Goal: Information Seeking & Learning: Learn about a topic

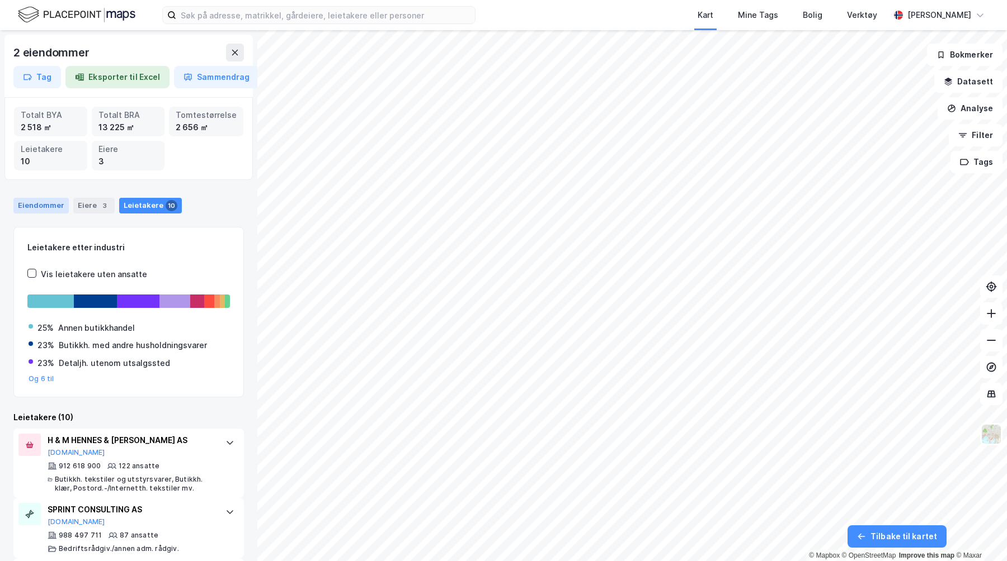
click at [46, 210] on div "Eiendommer" at bounding box center [40, 206] width 55 height 16
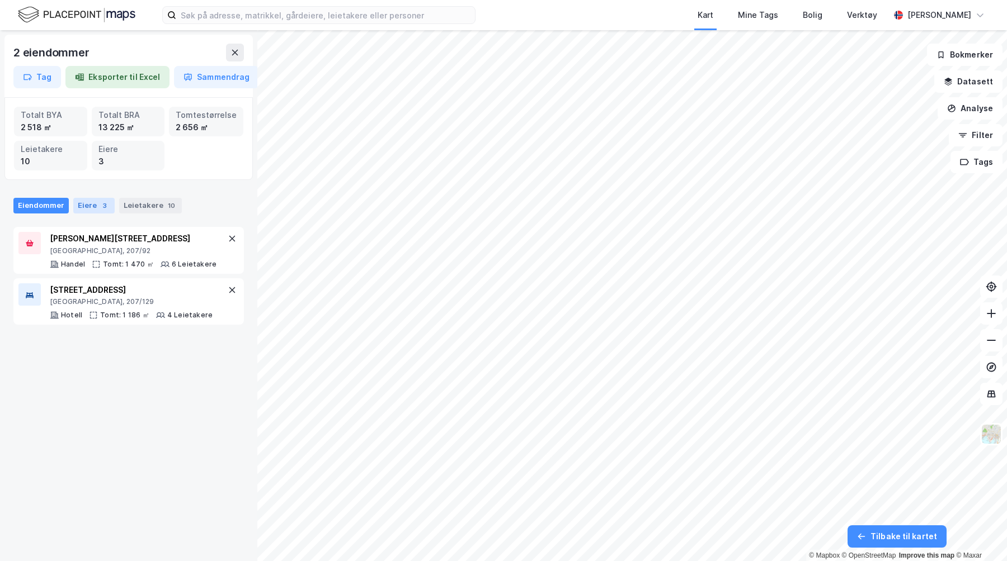
click at [79, 210] on div "Eiere 3" at bounding box center [93, 206] width 41 height 16
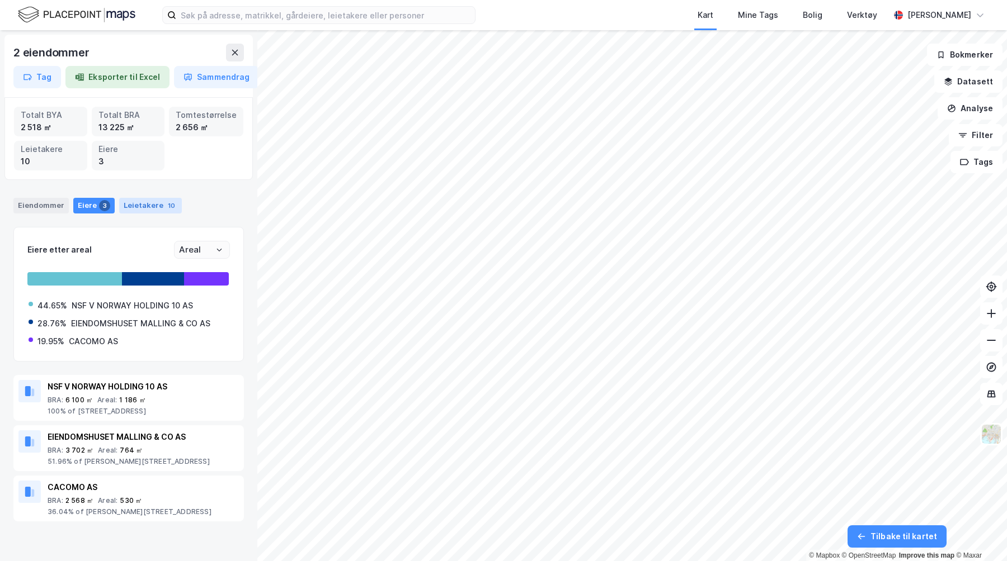
click at [135, 210] on div "Leietakere 10" at bounding box center [150, 206] width 63 height 16
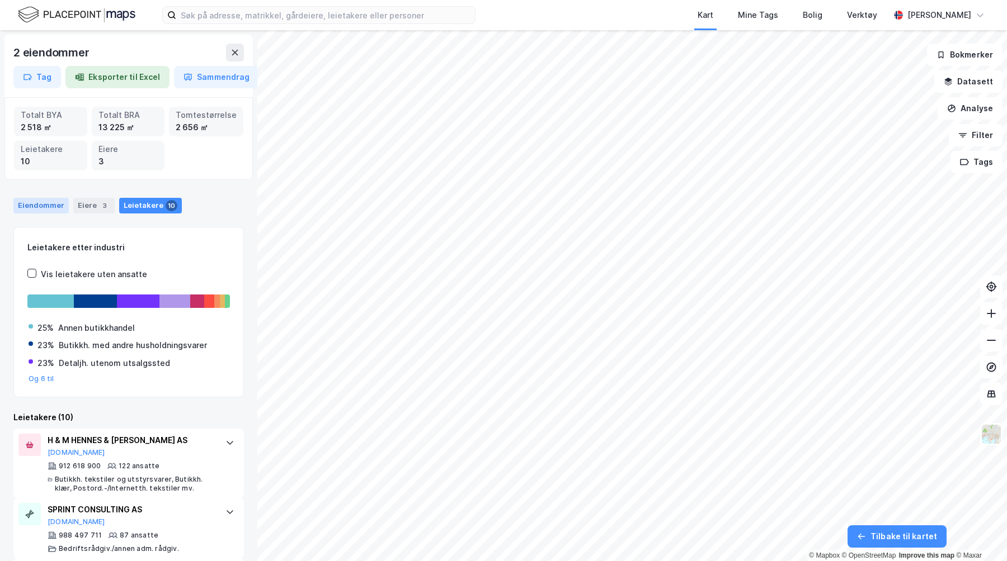
click at [65, 210] on div "Eiendommer" at bounding box center [40, 206] width 55 height 16
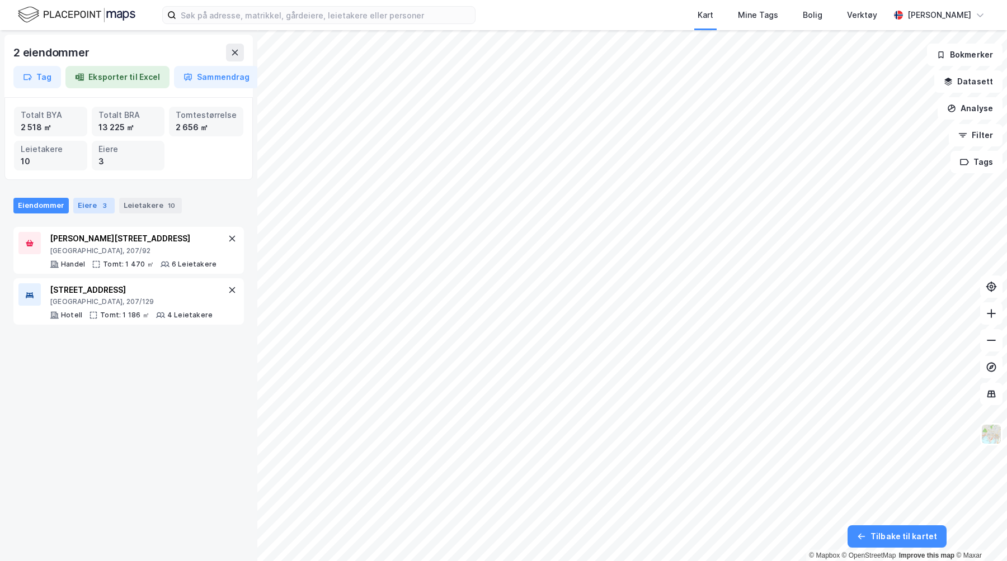
click at [89, 207] on div "Eiere 3" at bounding box center [93, 206] width 41 height 16
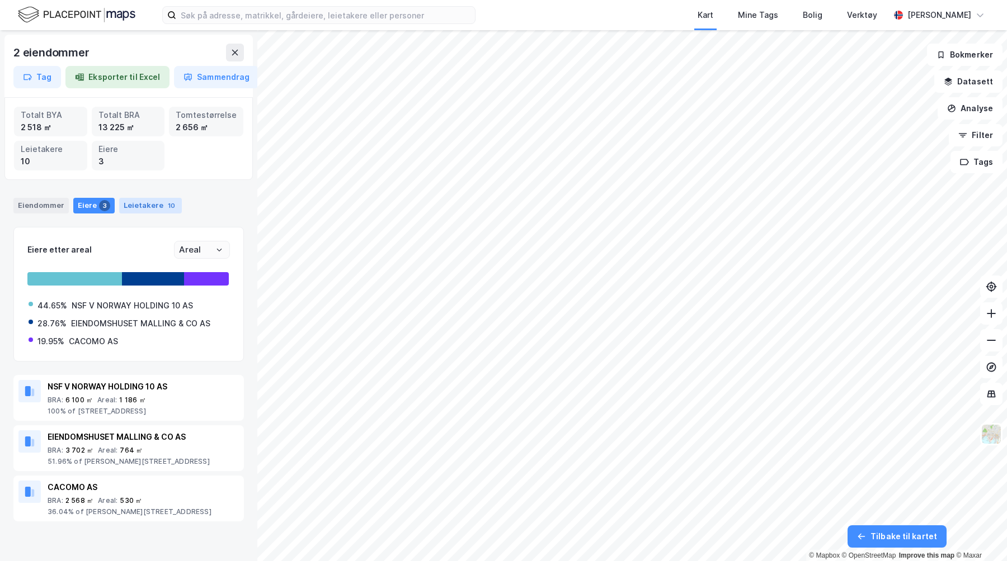
click at [143, 207] on div "Leietakere 10" at bounding box center [150, 206] width 63 height 16
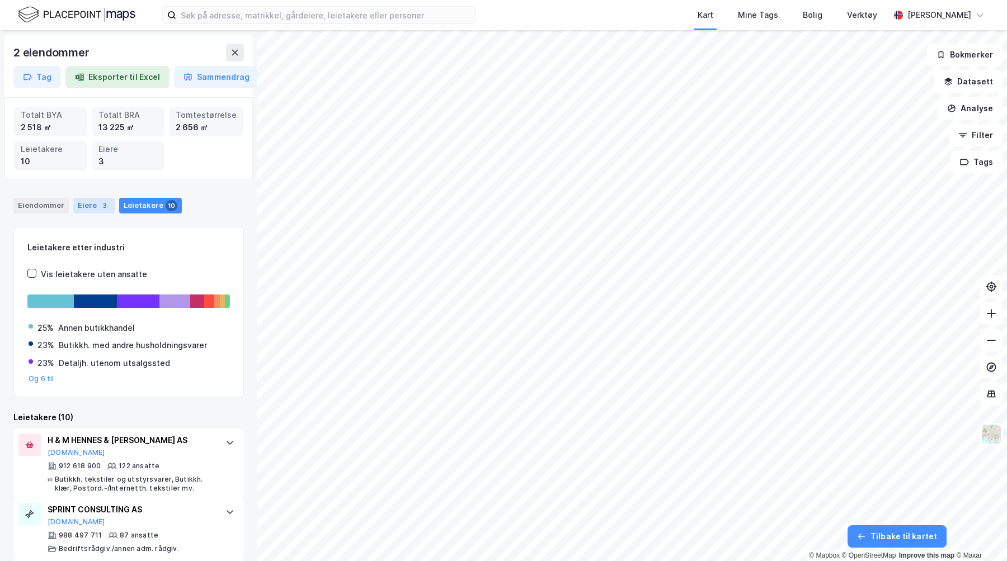
click at [82, 207] on div "Eiere 3" at bounding box center [93, 206] width 41 height 16
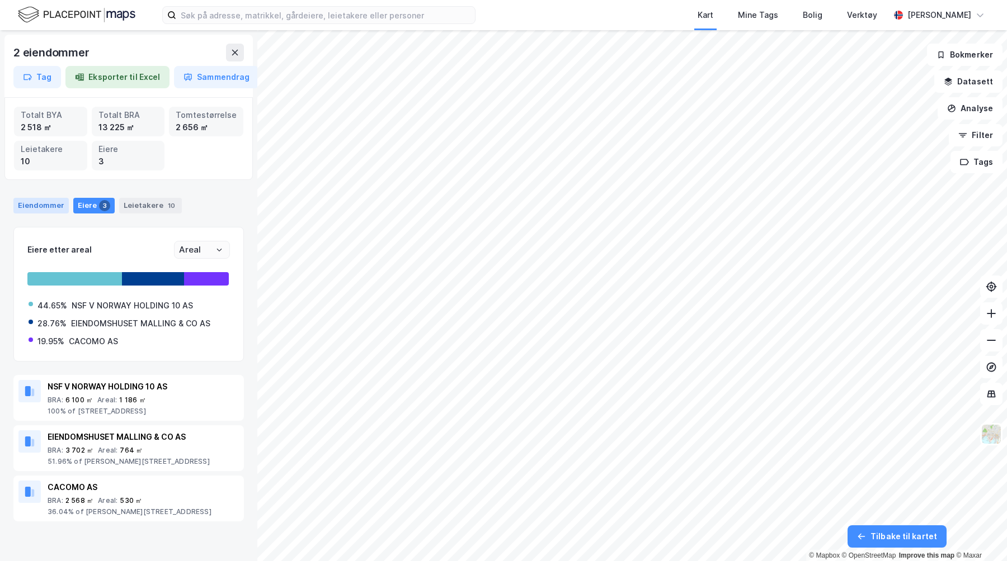
click at [50, 207] on div "Eiendommer" at bounding box center [40, 206] width 55 height 16
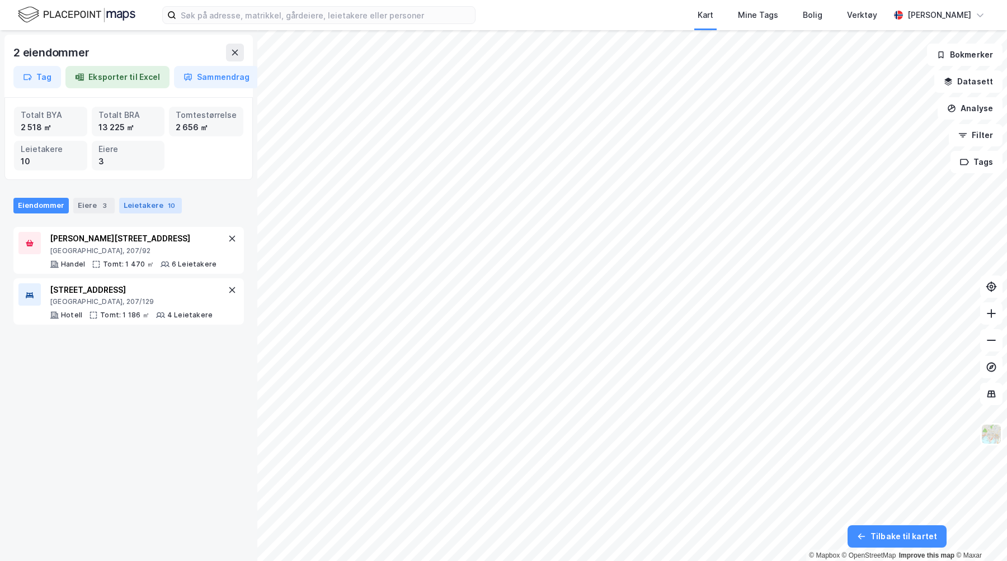
click at [81, 206] on div "Eiere 3" at bounding box center [93, 206] width 41 height 16
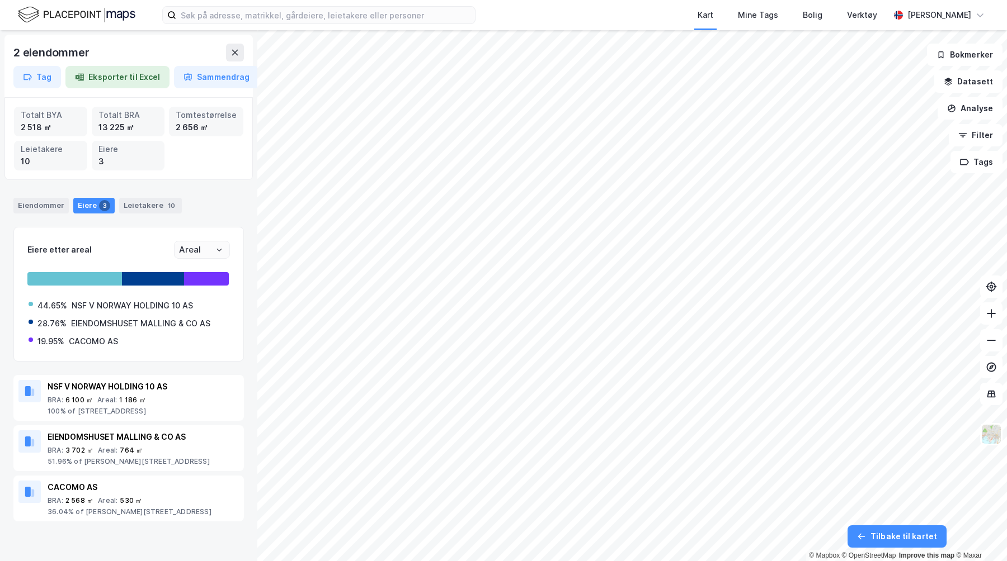
click at [95, 206] on div "Eiere 3" at bounding box center [93, 206] width 41 height 16
click at [135, 205] on div "Leietakere 10" at bounding box center [150, 206] width 63 height 16
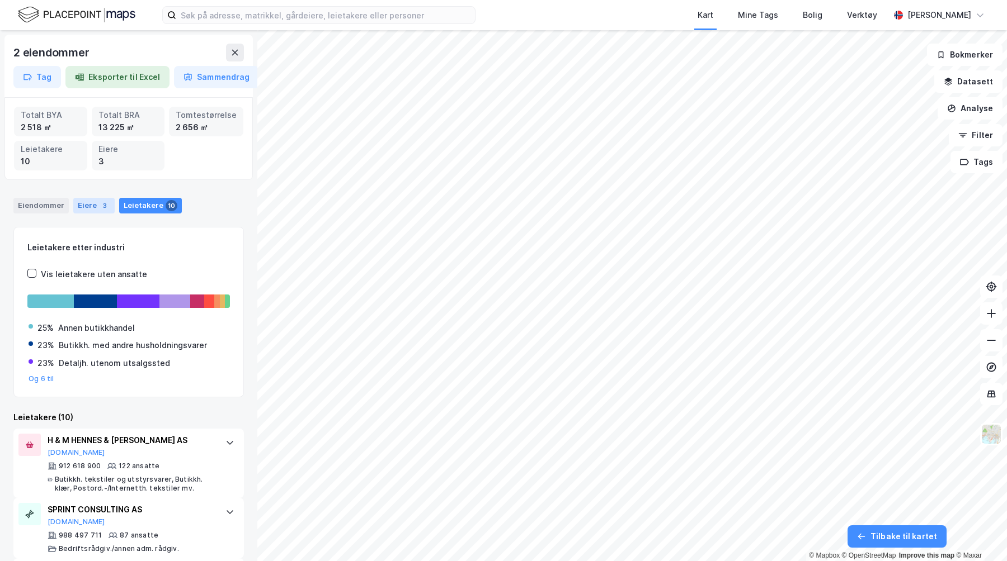
click at [85, 205] on div "Eiere 3" at bounding box center [93, 206] width 41 height 16
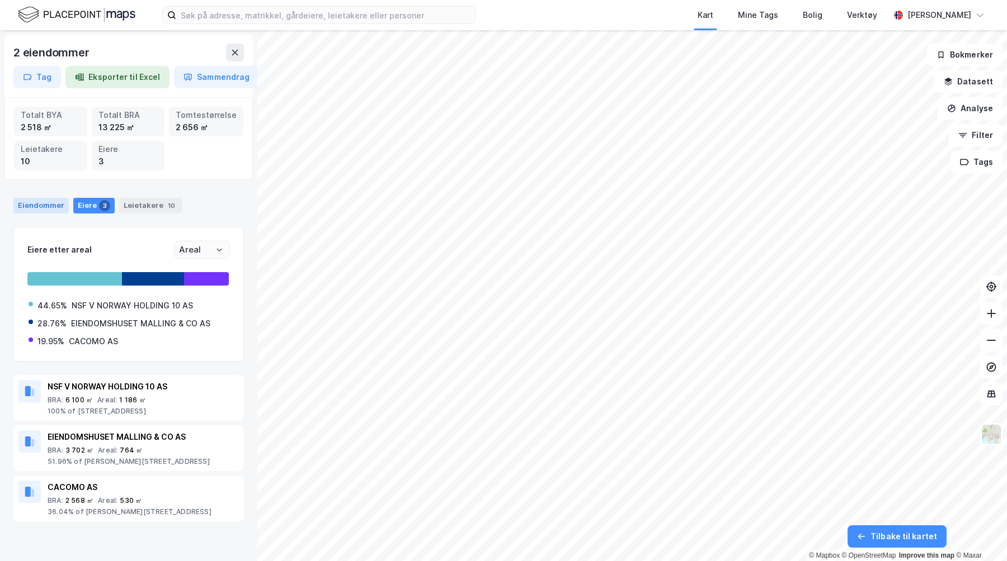
click at [54, 205] on div "Eiendommer" at bounding box center [40, 206] width 55 height 16
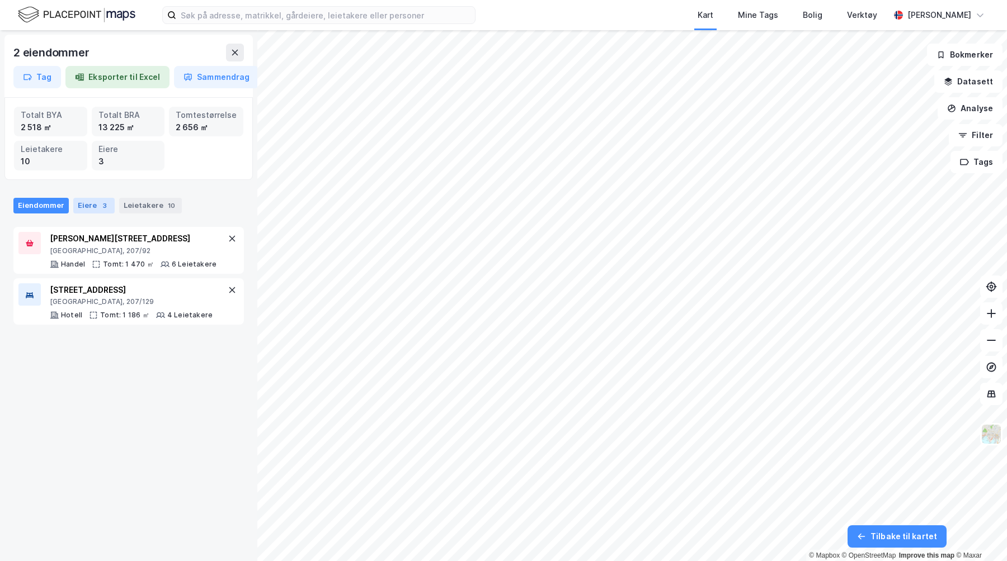
click at [78, 205] on div "Eiere 3" at bounding box center [93, 206] width 41 height 16
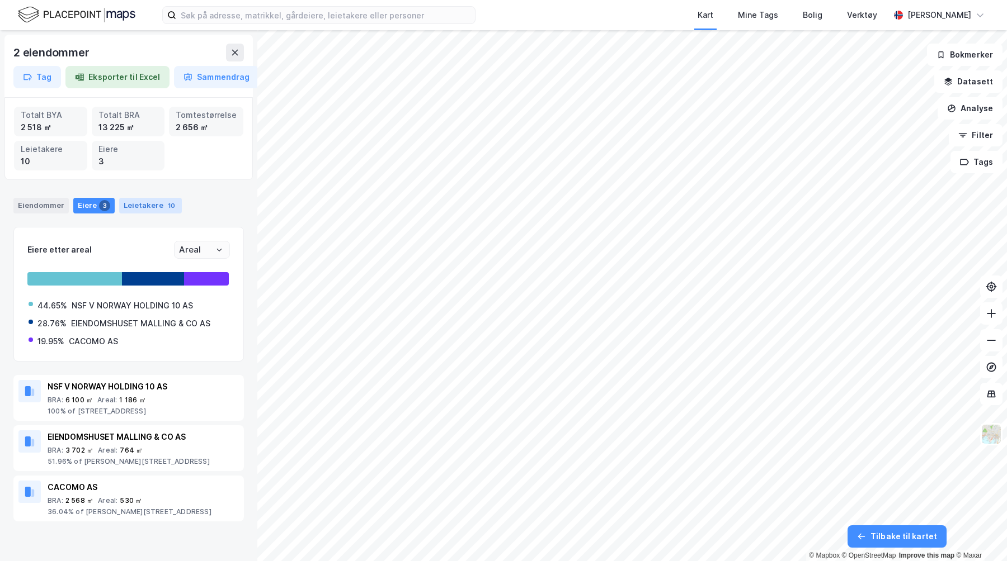
click at [139, 205] on div "Leietakere 10" at bounding box center [150, 206] width 63 height 16
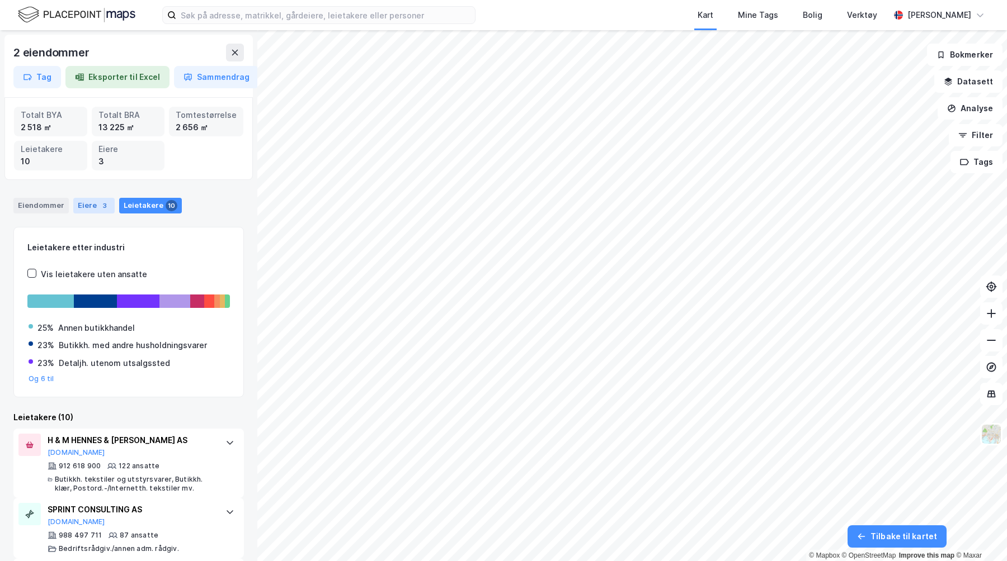
click at [81, 205] on div "Eiere 3" at bounding box center [93, 206] width 41 height 16
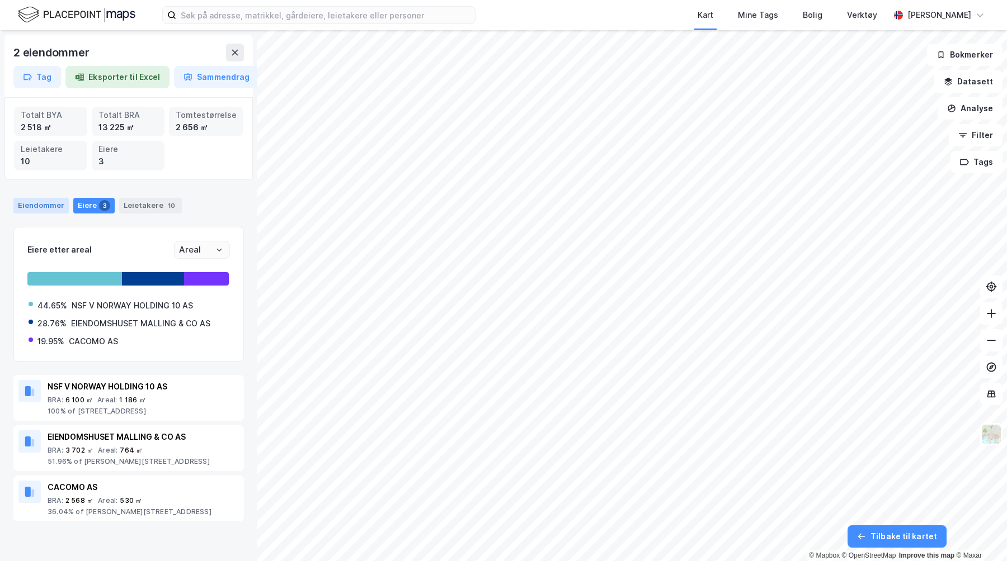
click at [59, 205] on div "Eiendommer" at bounding box center [40, 206] width 55 height 16
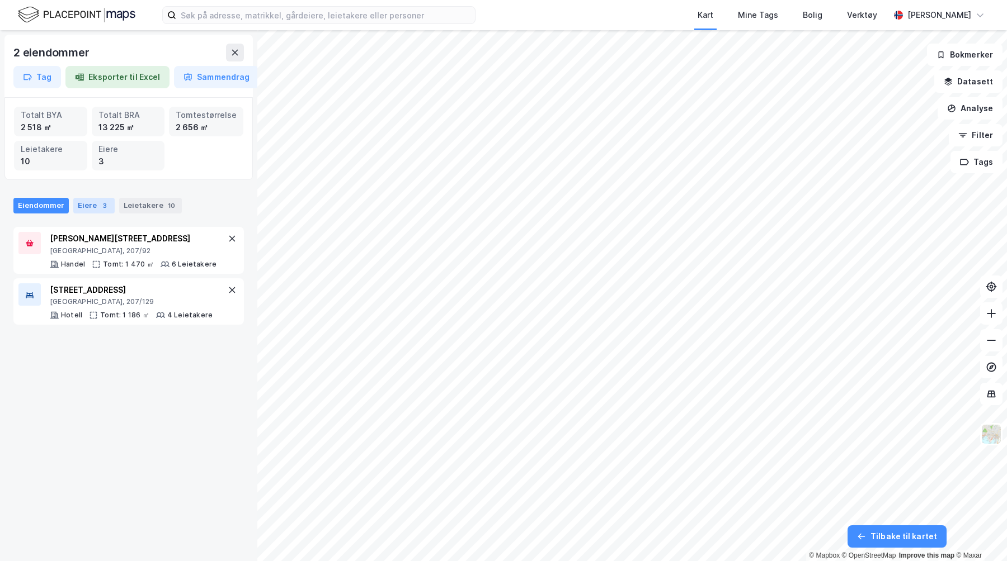
click at [110, 205] on div "Eiere 3" at bounding box center [93, 206] width 41 height 16
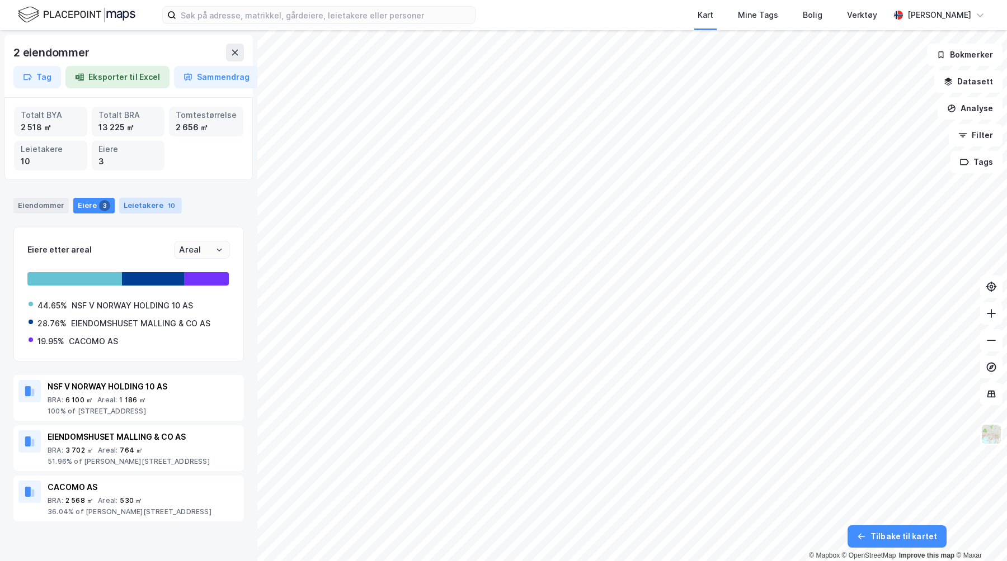
click at [130, 205] on div "Leietakere 10" at bounding box center [150, 206] width 63 height 16
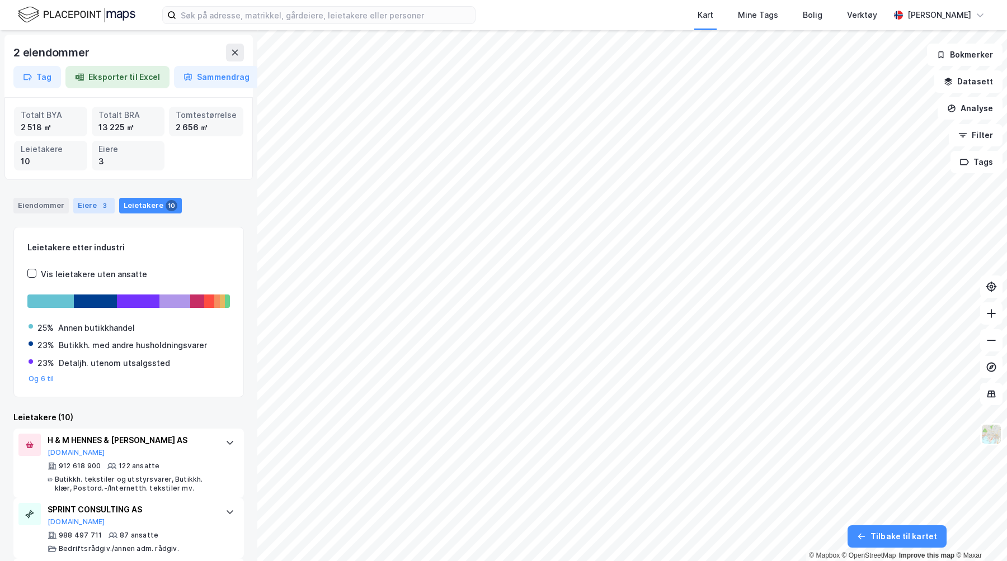
click at [78, 205] on div "Eiere 3" at bounding box center [93, 206] width 41 height 16
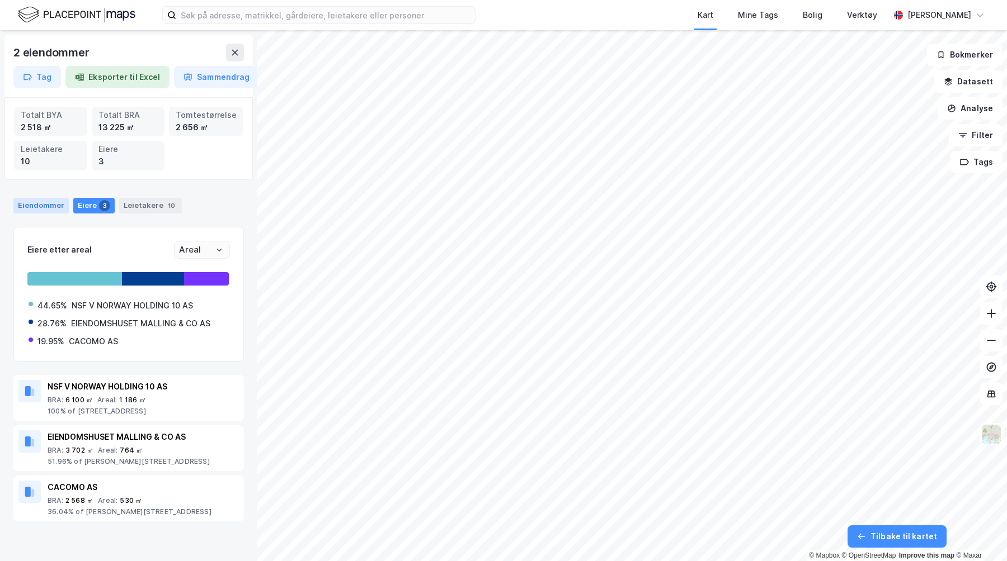
click at [49, 205] on div "Eiendommer" at bounding box center [40, 206] width 55 height 16
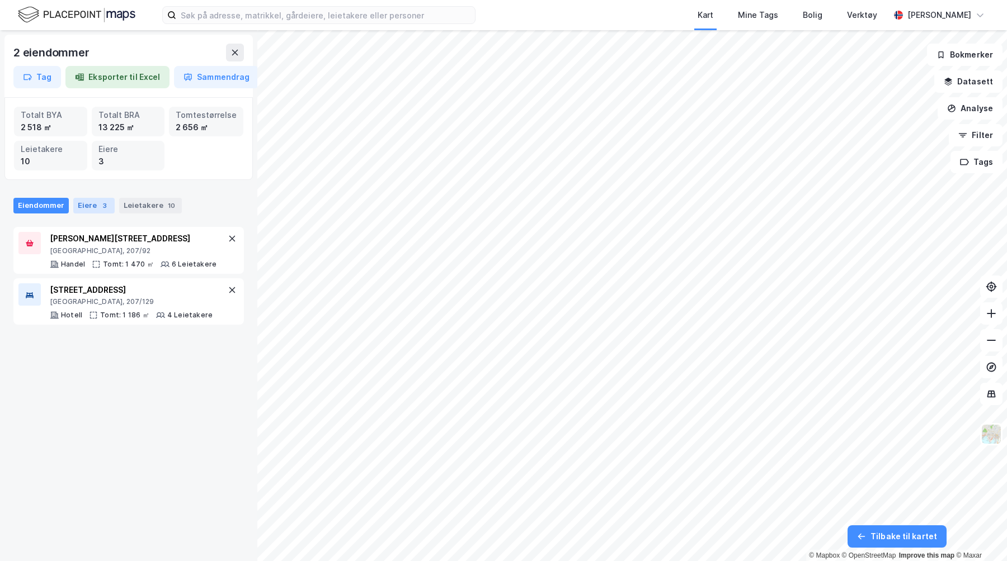
click at [88, 212] on div "Eiere 3" at bounding box center [93, 206] width 41 height 16
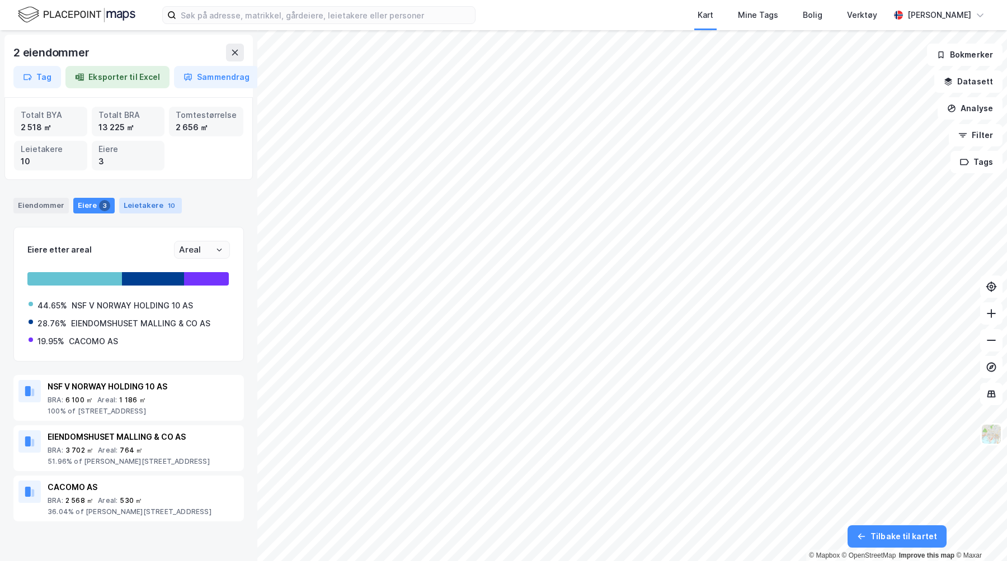
click at [139, 210] on div "Leietakere 10" at bounding box center [150, 206] width 63 height 16
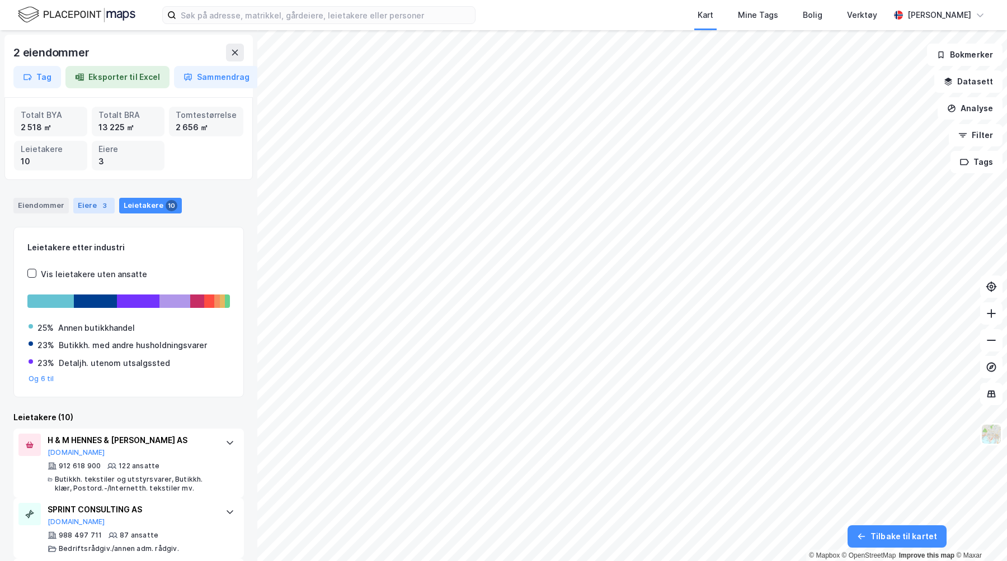
click at [93, 210] on div "Eiere 3" at bounding box center [93, 206] width 41 height 16
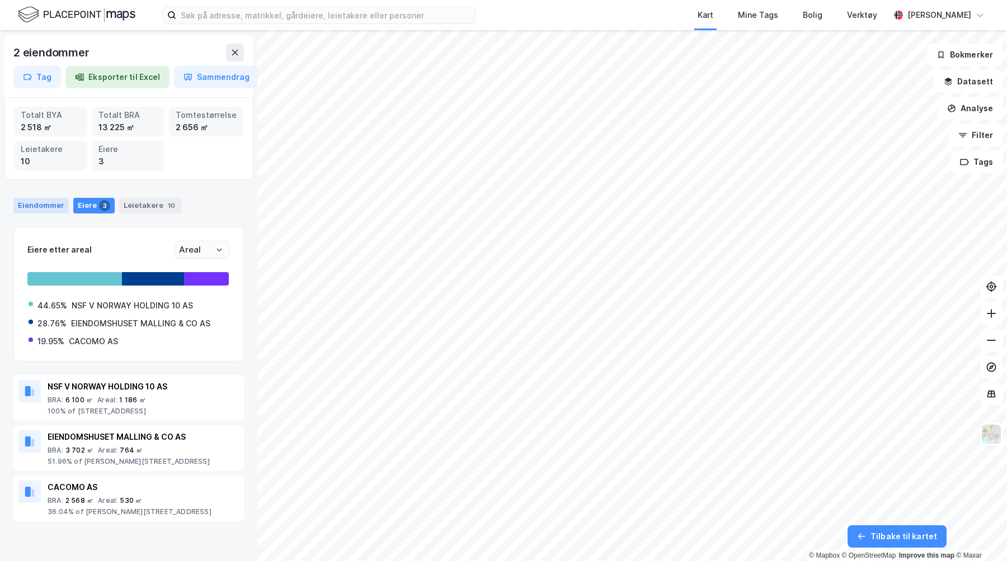
click at [35, 210] on div "Eiendommer" at bounding box center [40, 206] width 55 height 16
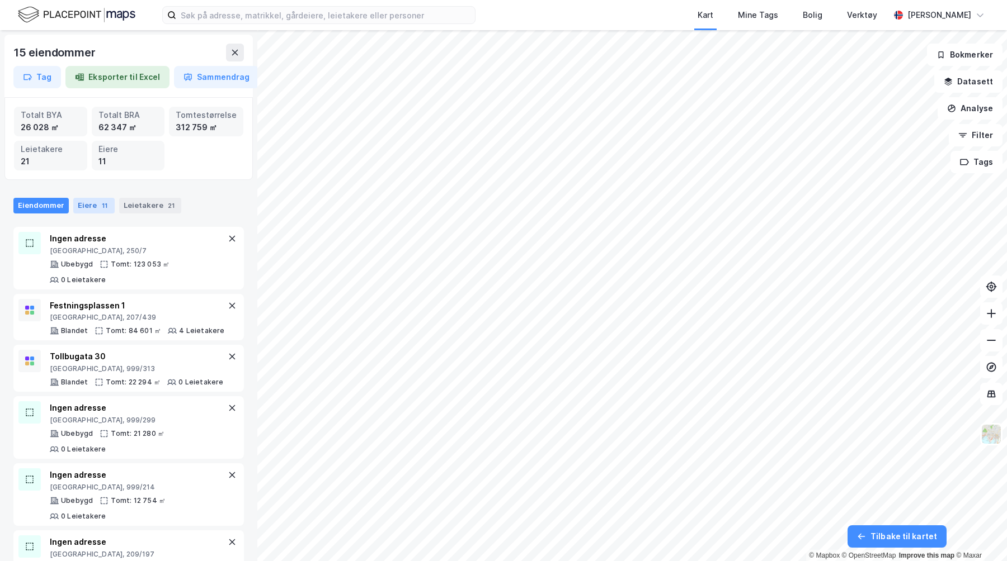
click at [100, 211] on div "Eiere 11" at bounding box center [93, 206] width 41 height 16
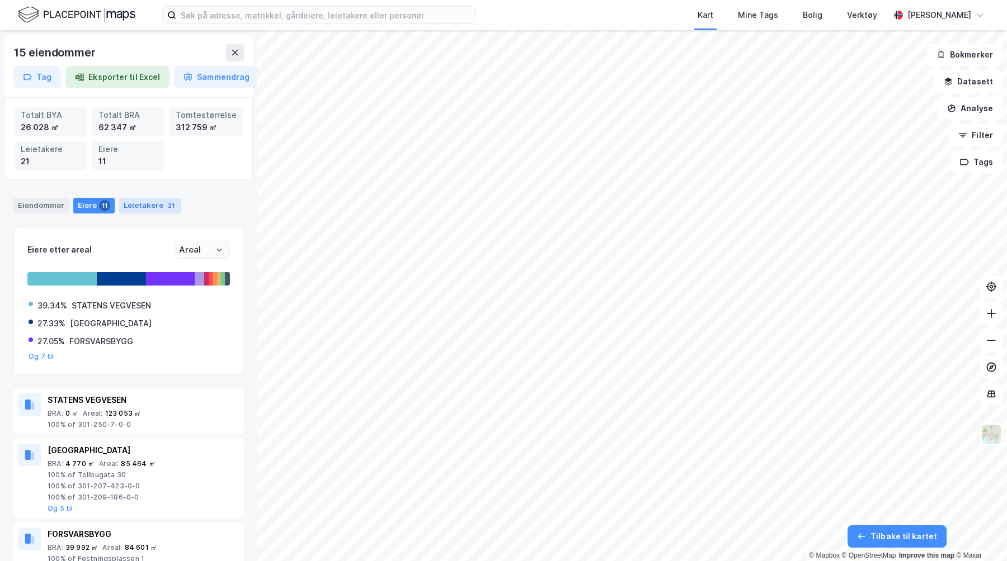
click at [133, 212] on div "Leietakere 21" at bounding box center [150, 206] width 62 height 16
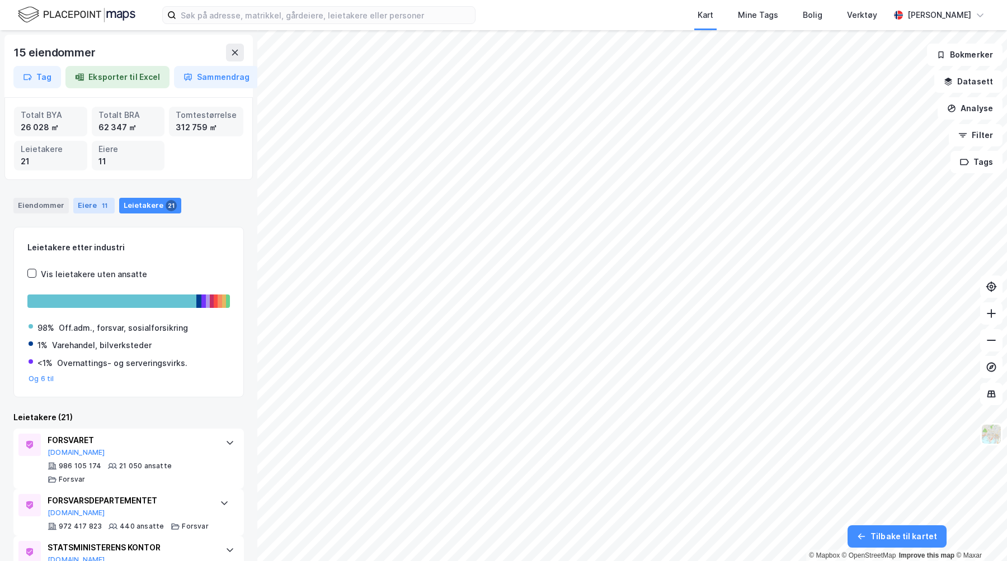
click at [102, 206] on div "11" at bounding box center [104, 205] width 11 height 11
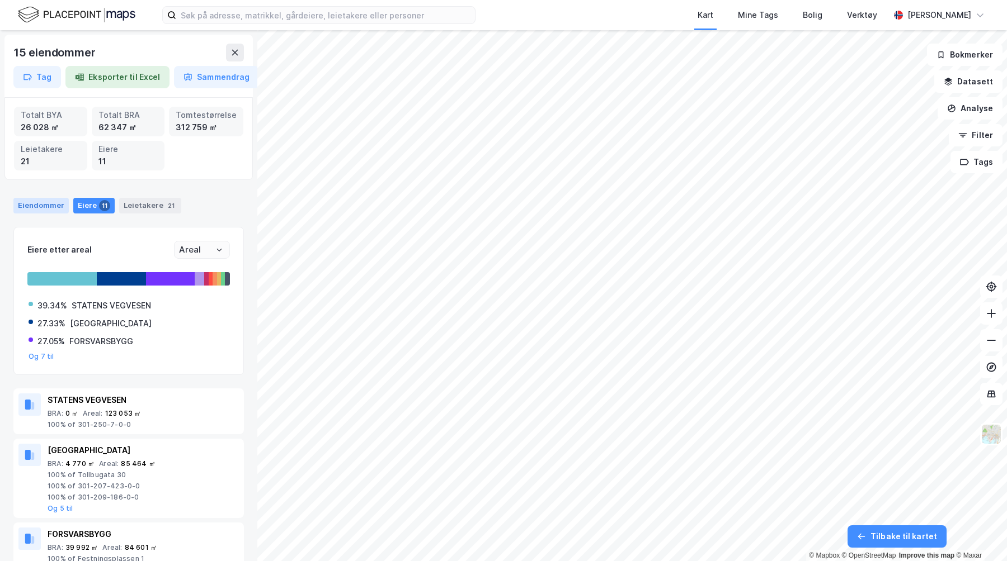
click at [49, 209] on div "Eiendommer" at bounding box center [40, 206] width 55 height 16
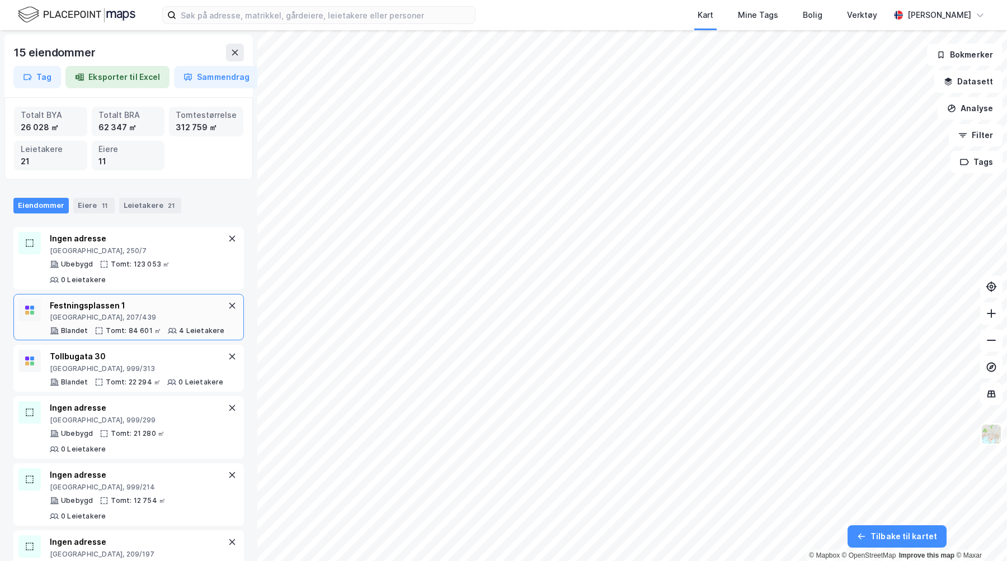
click at [162, 299] on div "Festningsplassen 1 [GEOGRAPHIC_DATA], 207/439" at bounding box center [137, 310] width 175 height 23
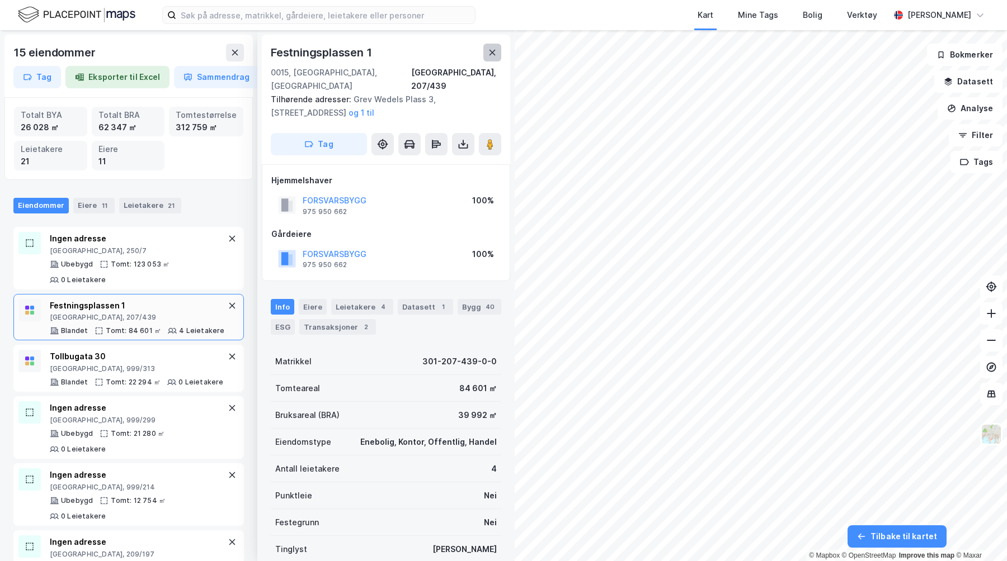
click at [490, 52] on icon at bounding box center [492, 52] width 9 height 9
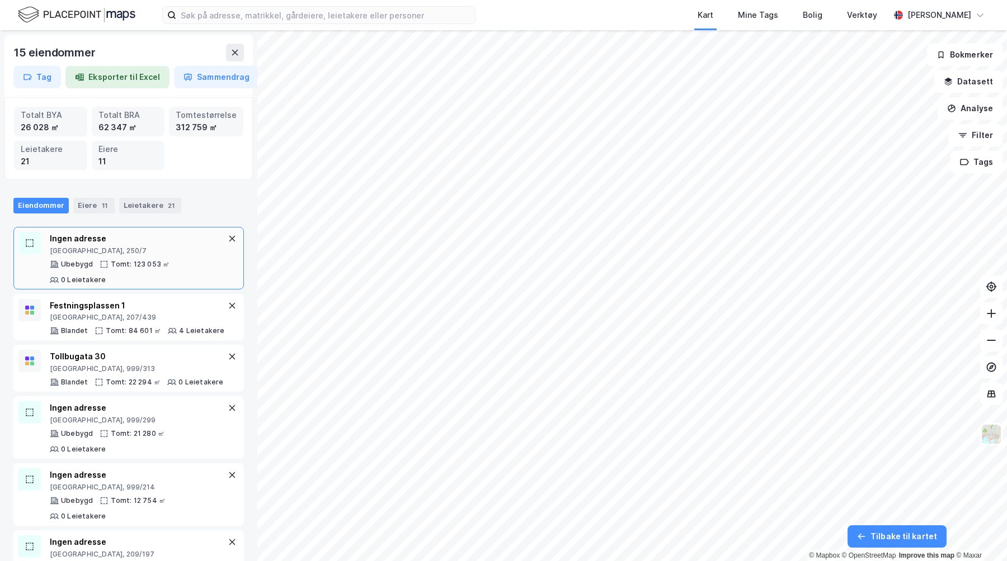
click at [177, 249] on div "[GEOGRAPHIC_DATA], 250/7" at bounding box center [138, 251] width 176 height 9
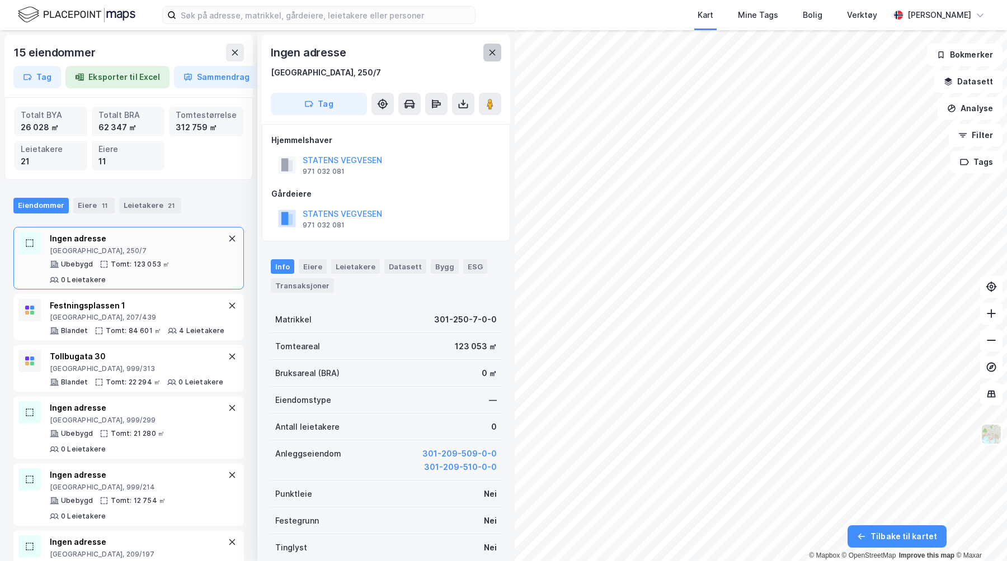
click at [492, 59] on button at bounding box center [492, 53] width 18 height 18
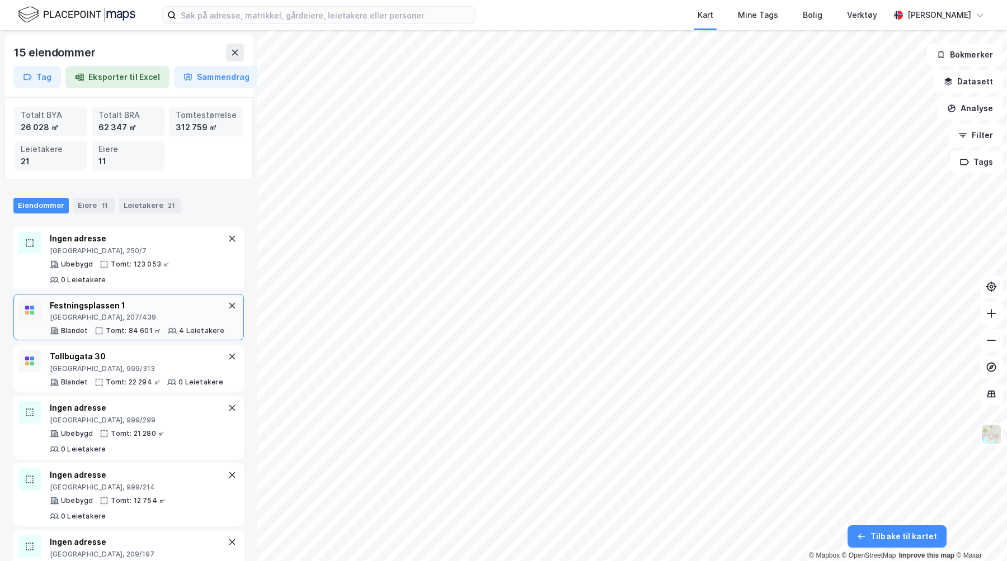
click at [148, 313] on div "[GEOGRAPHIC_DATA], 207/439" at bounding box center [137, 317] width 175 height 9
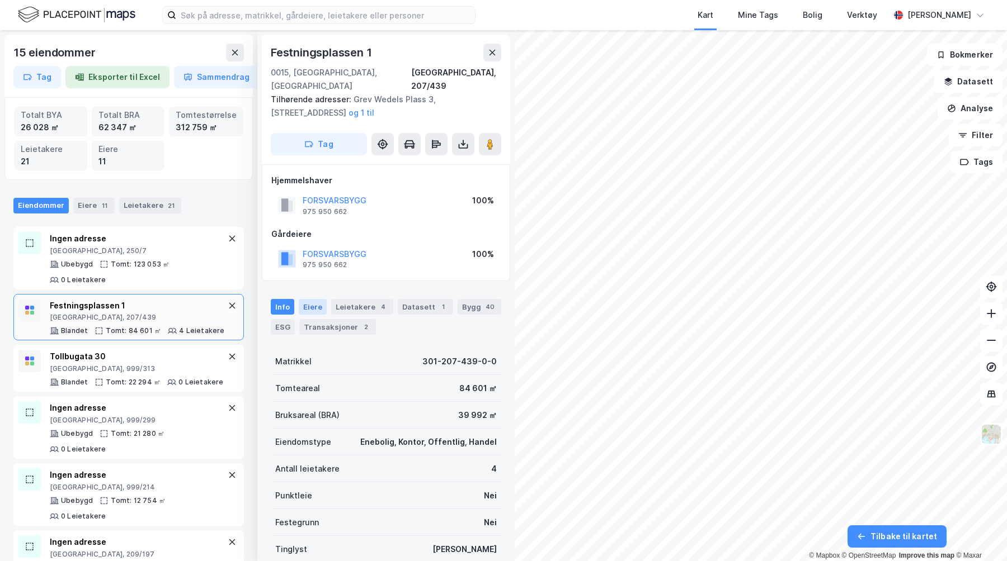
click at [314, 299] on div "Eiere" at bounding box center [313, 307] width 28 height 16
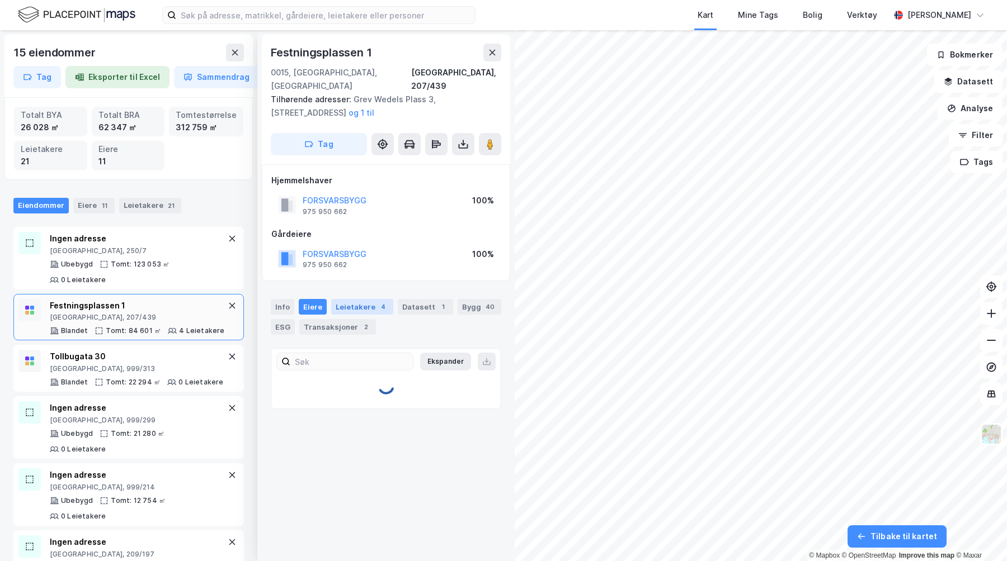
click at [353, 299] on div "Leietakere 4" at bounding box center [362, 307] width 62 height 16
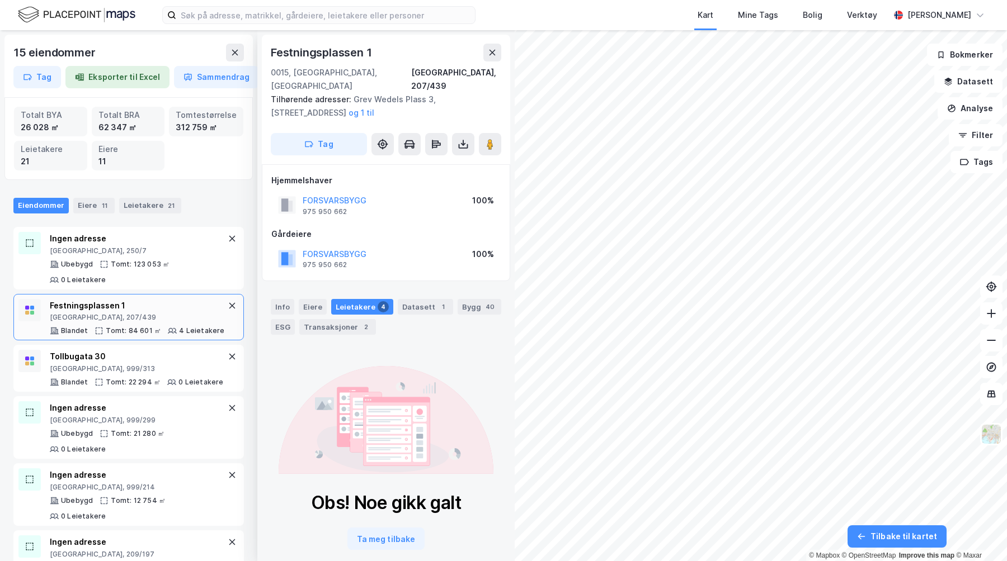
scroll to position [7, 0]
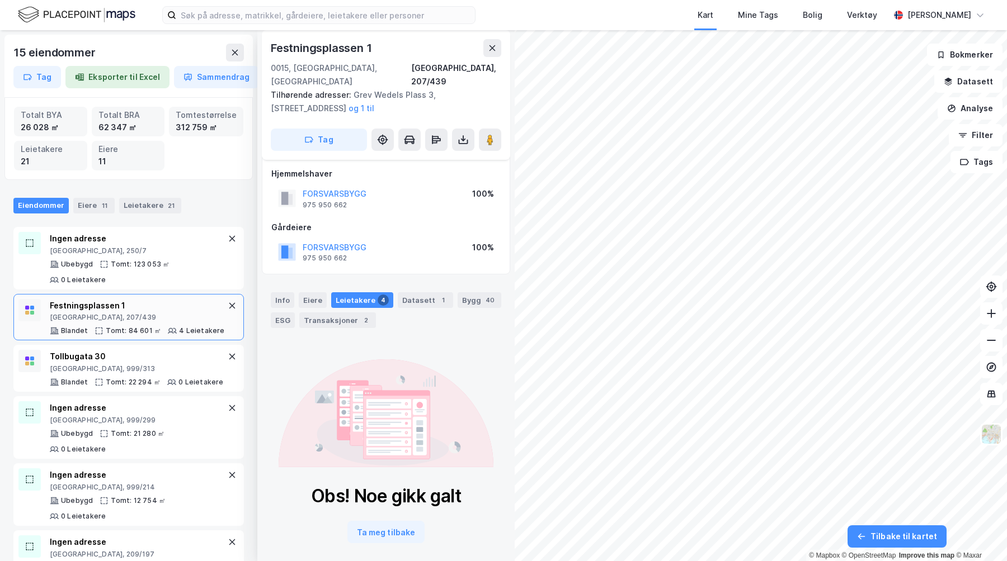
click at [403, 296] on div "Info Eiere Leietakere 4 Datasett 1 Bygg 40 ESG Transaksjoner 2" at bounding box center [386, 310] width 230 height 36
click at [407, 292] on div "Datasett 1" at bounding box center [425, 300] width 55 height 16
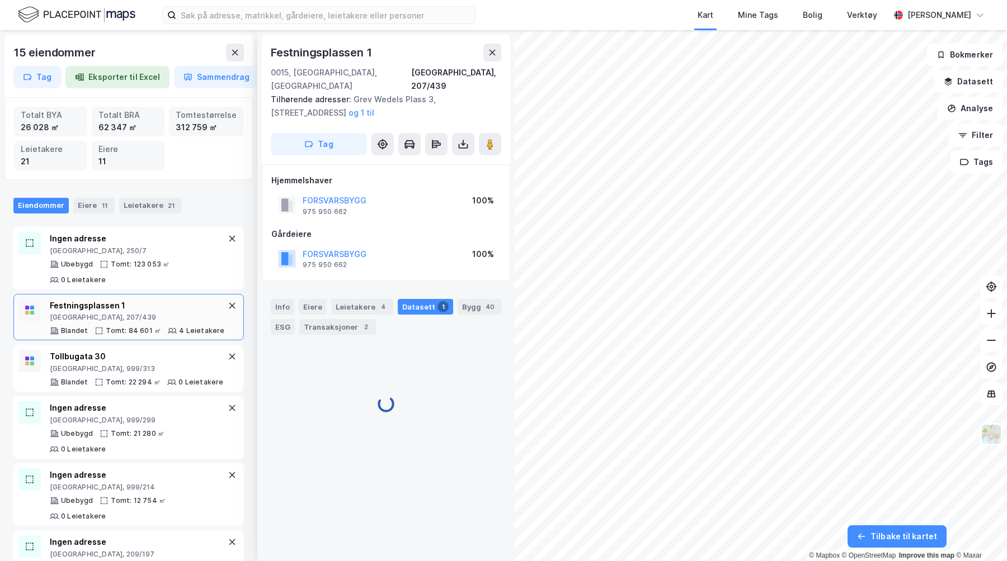
click at [382, 523] on div "[STREET_ADDRESS], 207/439 Tilhørende adresser: Grev [STREET_ADDRESS][GEOGRAPHIC…" at bounding box center [385, 295] width 257 height 531
click at [370, 358] on div "Transaksjoner 2016" at bounding box center [343, 364] width 79 height 13
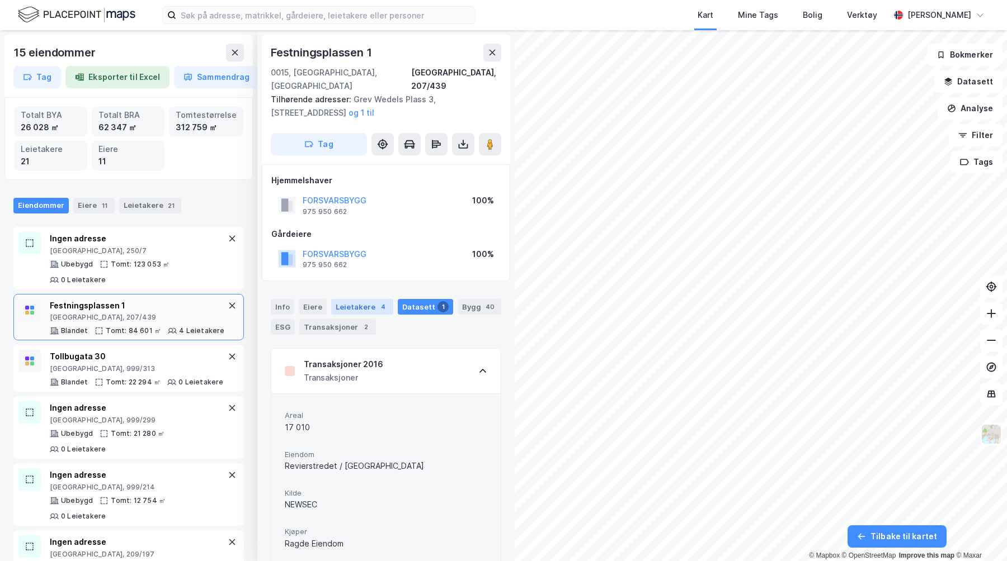
click at [370, 300] on div "Leietakere 4" at bounding box center [362, 307] width 62 height 16
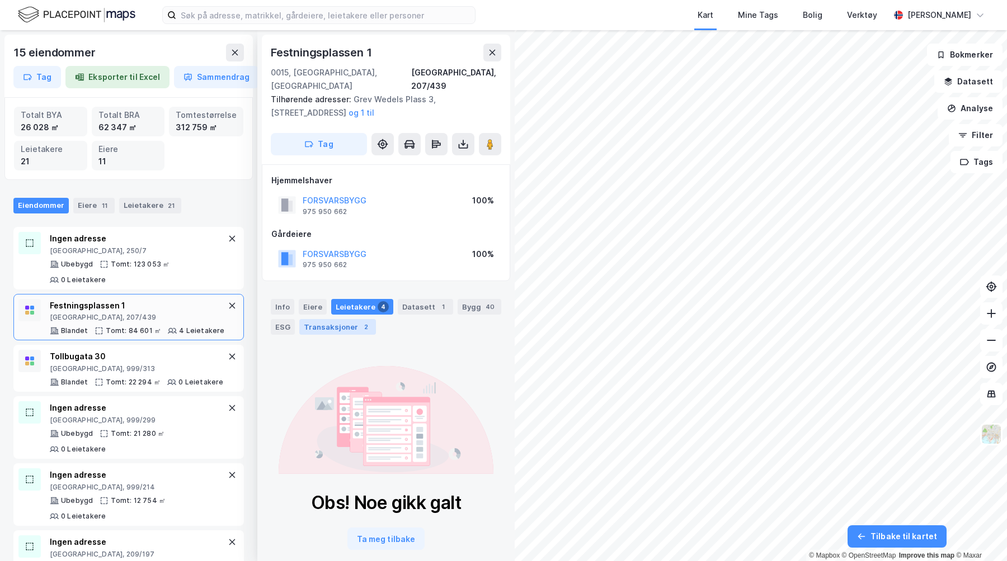
click at [347, 319] on div "Transaksjoner 2" at bounding box center [337, 327] width 77 height 16
click at [288, 319] on div "ESG" at bounding box center [283, 327] width 24 height 16
click at [290, 299] on div "Info" at bounding box center [282, 307] width 23 height 16
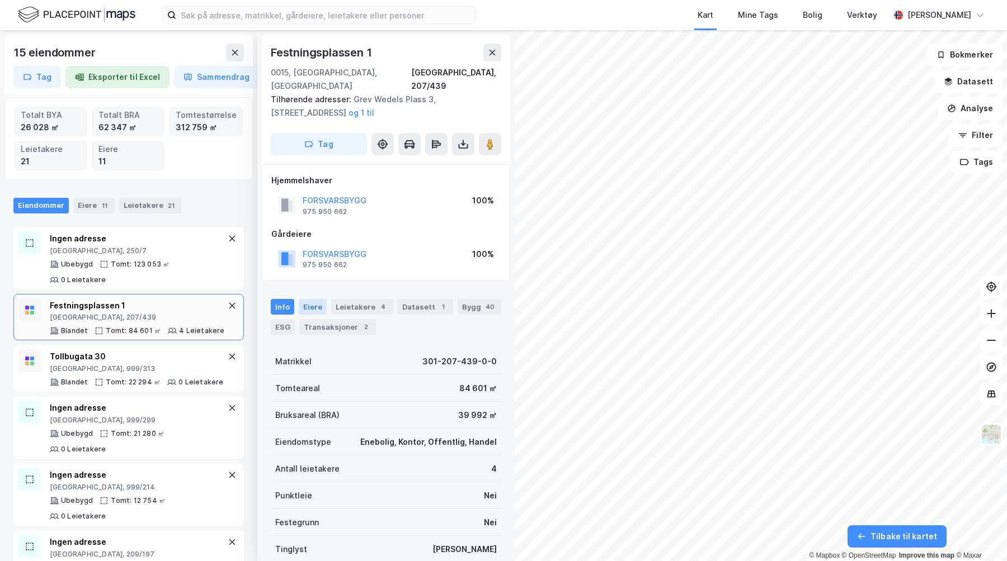
click at [310, 299] on div "Eiere" at bounding box center [313, 307] width 28 height 16
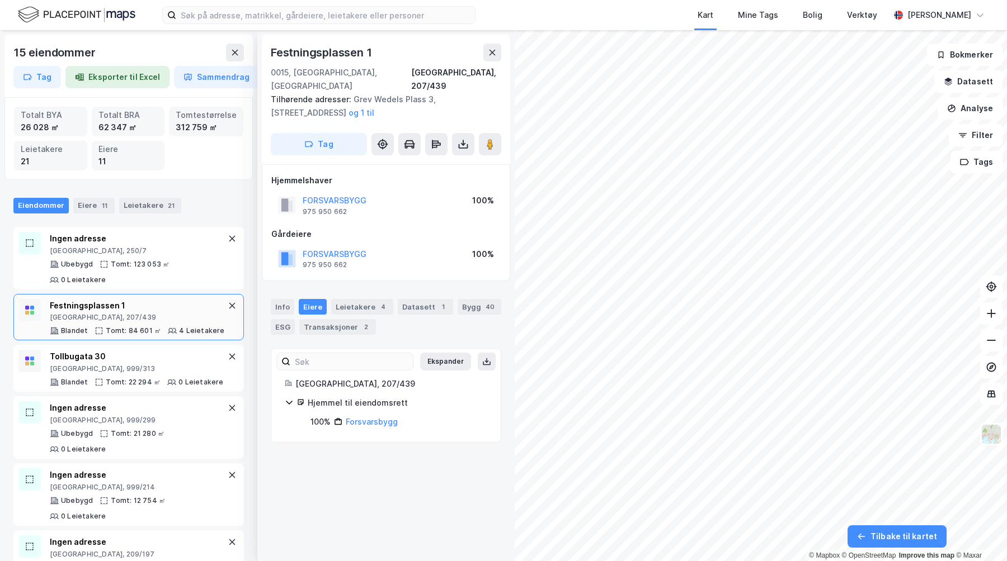
click at [358, 303] on div "Info Eiere Leietakere 4 Datasett 1 Bygg 40 ESG Transaksjoner 2" at bounding box center [386, 317] width 230 height 36
click at [358, 299] on div "Leietakere 4" at bounding box center [362, 307] width 62 height 16
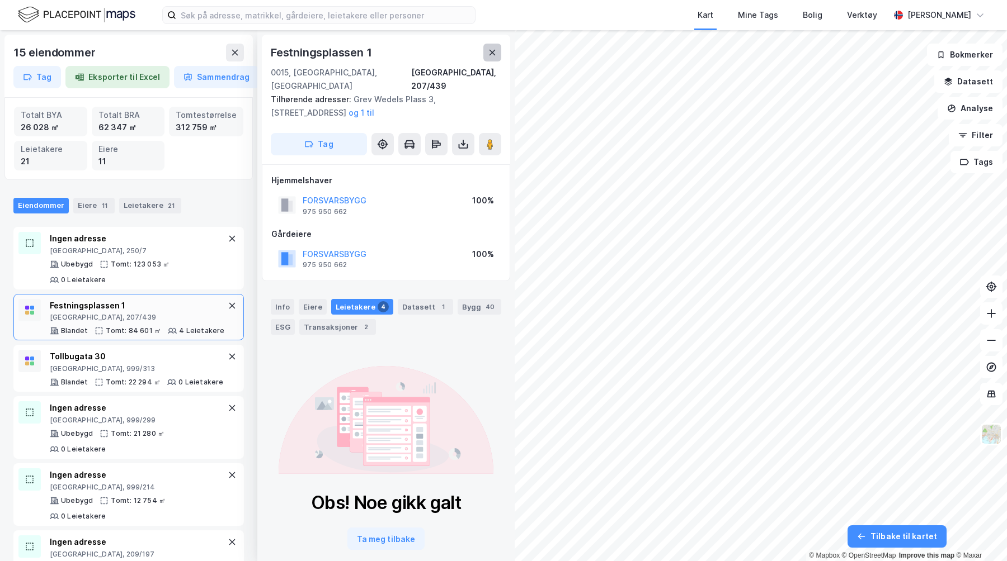
click at [490, 55] on icon at bounding box center [492, 52] width 9 height 9
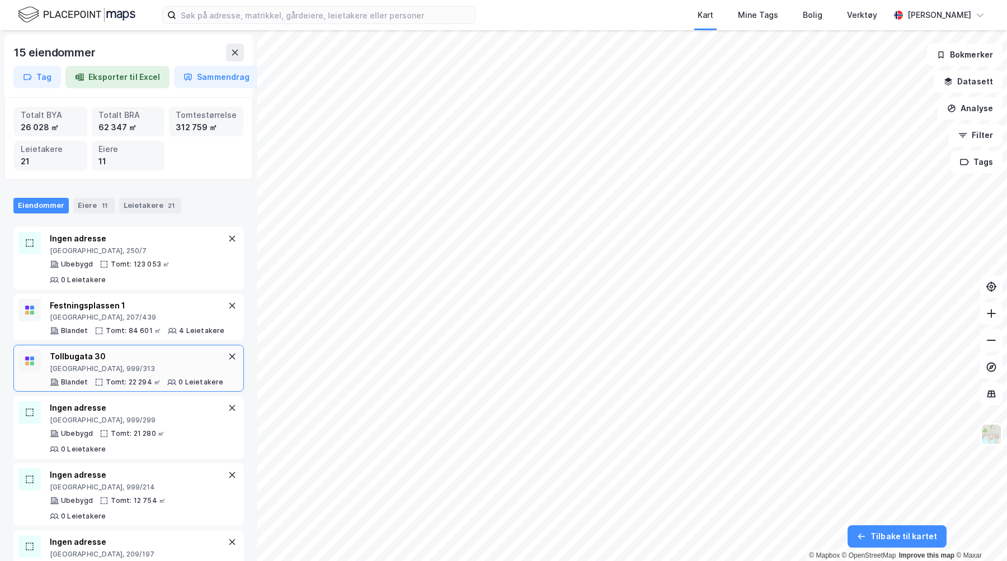
click at [186, 361] on div "[STREET_ADDRESS], 999/313 Blandet Tomt: 22 294 ㎡ 0 Leietakere" at bounding box center [137, 368] width 174 height 37
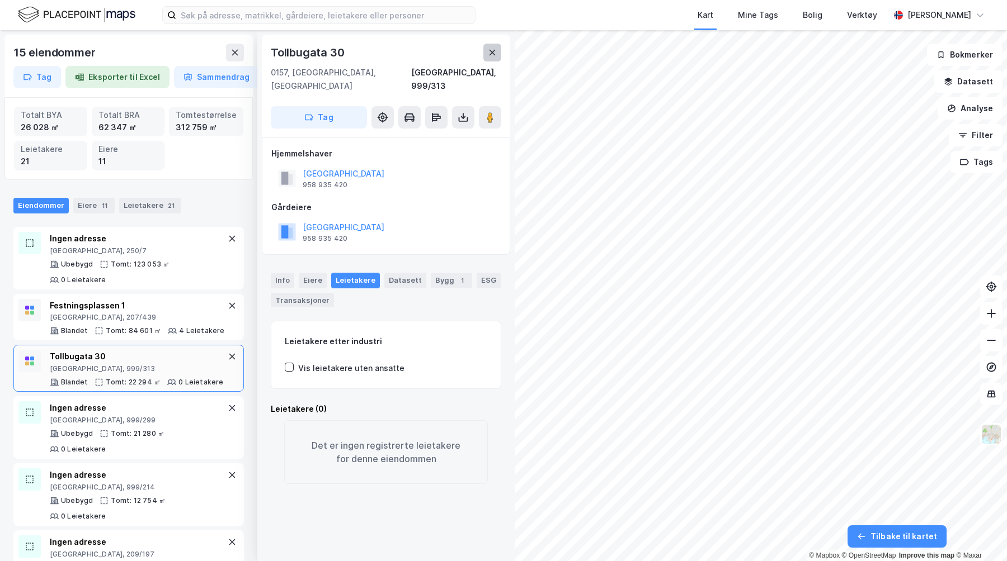
click at [484, 58] on button at bounding box center [492, 53] width 18 height 18
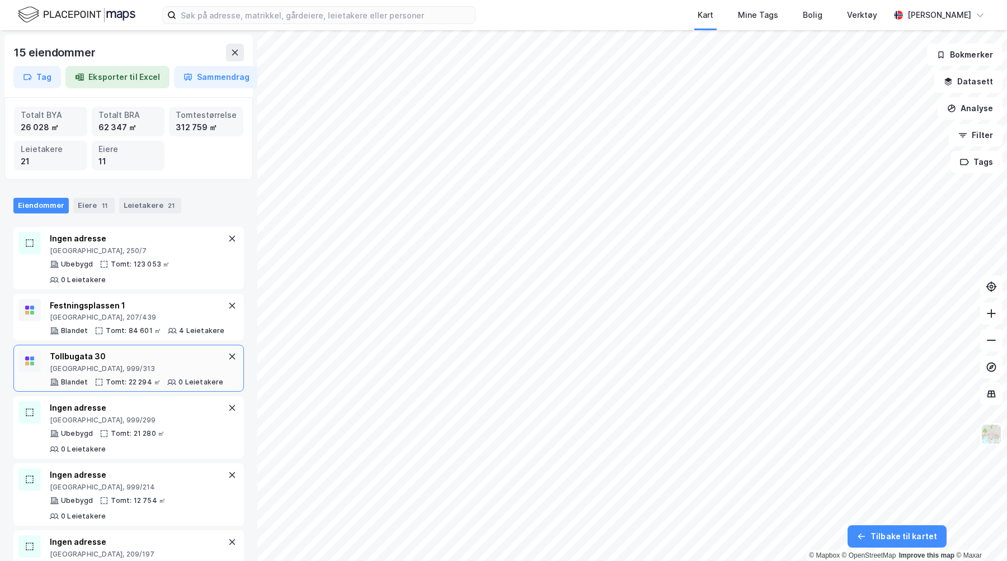
click at [206, 350] on div "[STREET_ADDRESS], 999/313" at bounding box center [137, 361] width 174 height 23
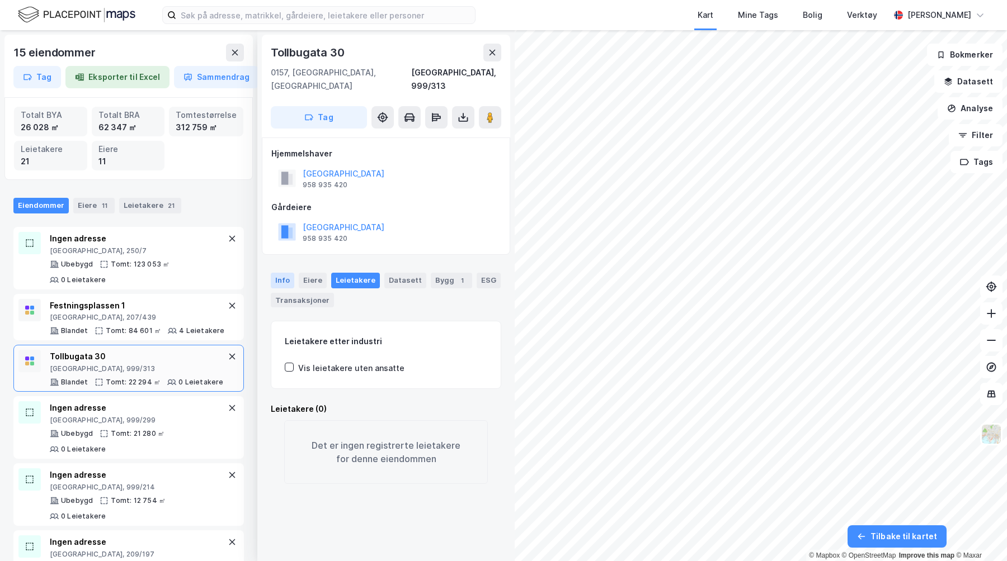
click at [280, 273] on div "Info" at bounding box center [282, 281] width 23 height 16
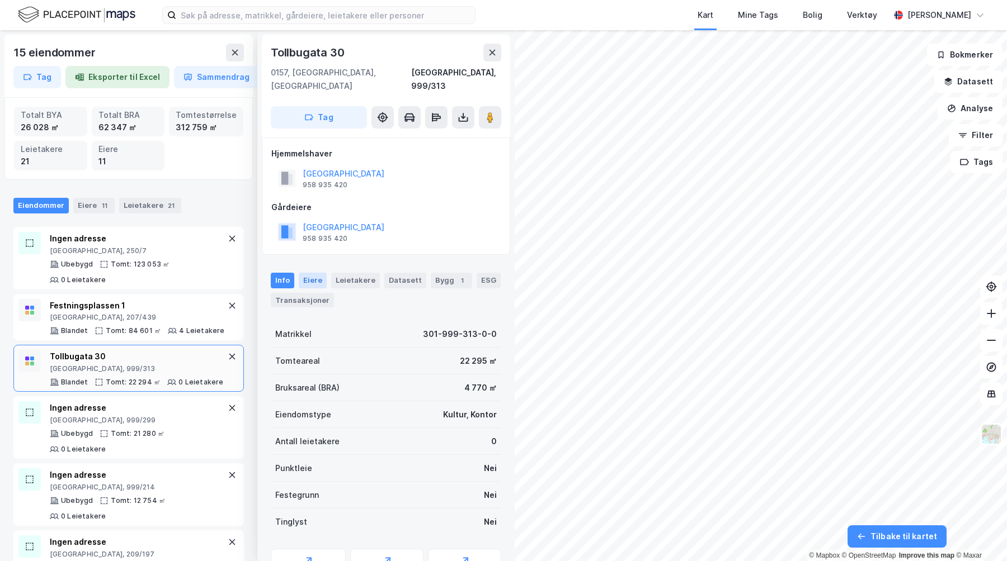
click at [313, 273] on div "Eiere" at bounding box center [313, 281] width 28 height 16
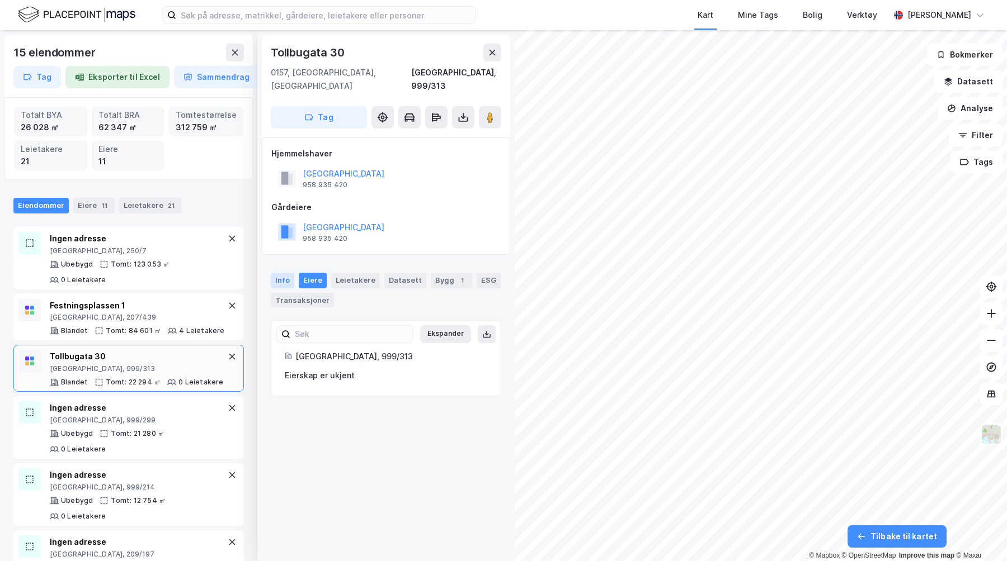
click at [289, 273] on div "Info" at bounding box center [282, 281] width 23 height 16
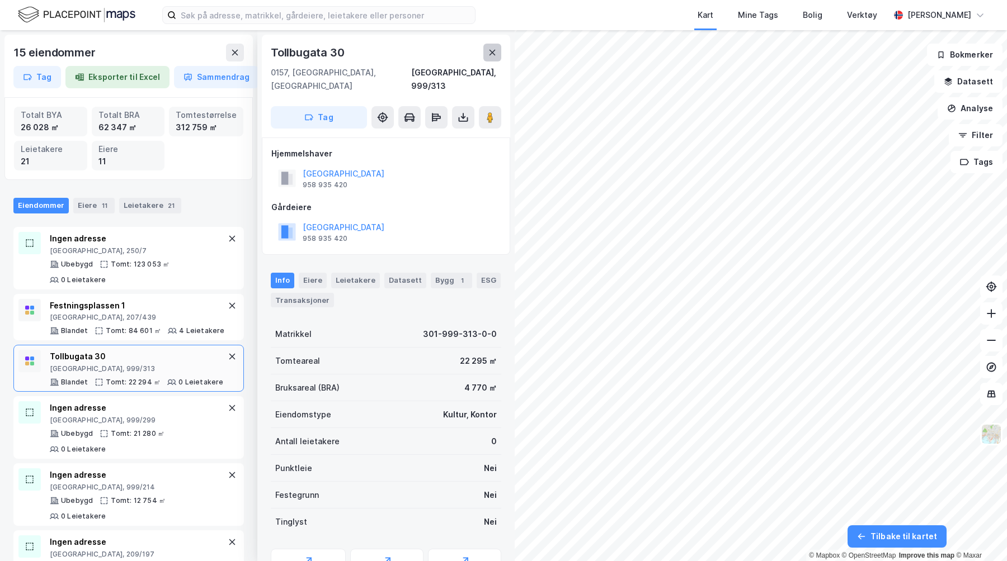
click at [487, 56] on button at bounding box center [492, 53] width 18 height 18
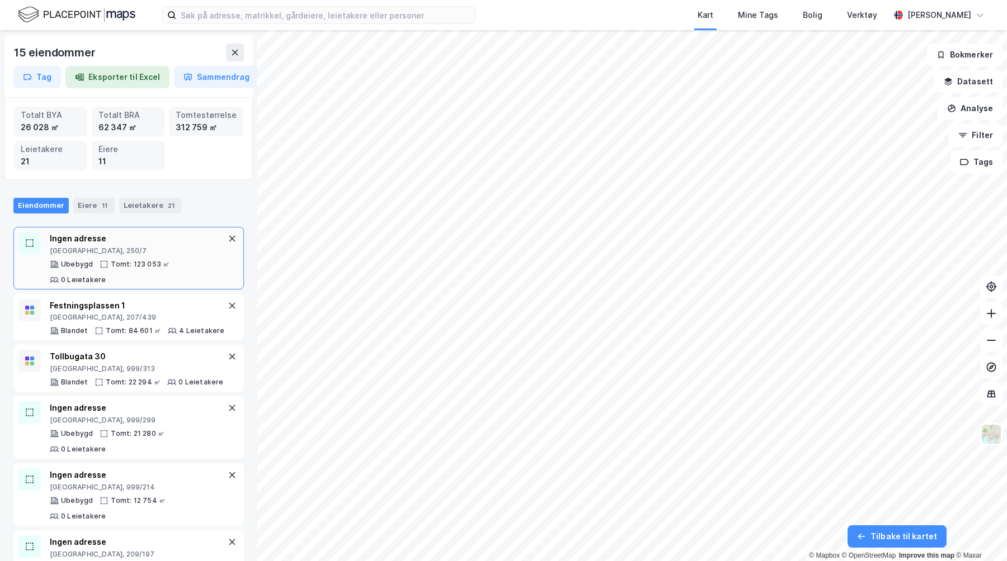
click at [161, 249] on div "[GEOGRAPHIC_DATA], 250/7" at bounding box center [138, 251] width 176 height 9
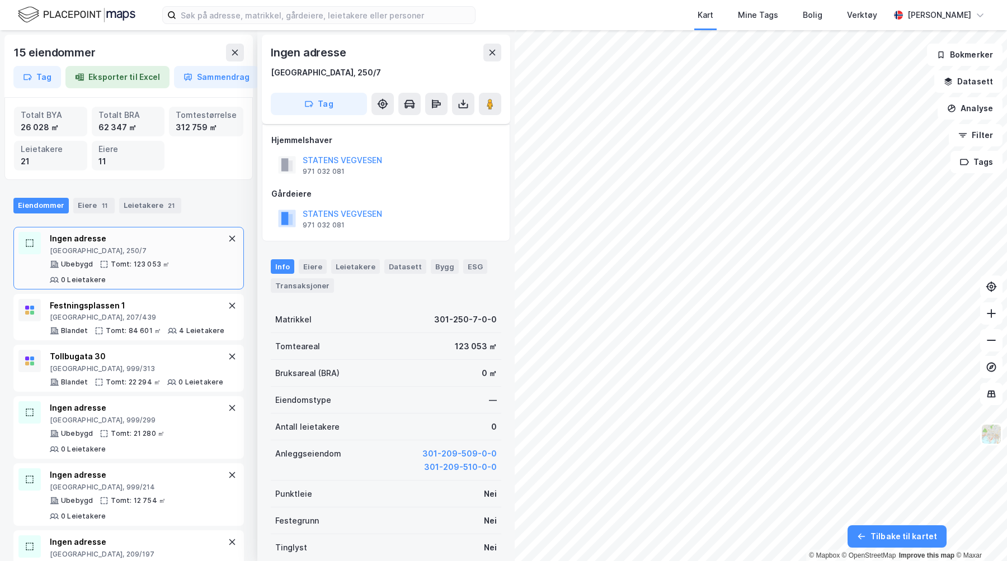
scroll to position [7, 0]
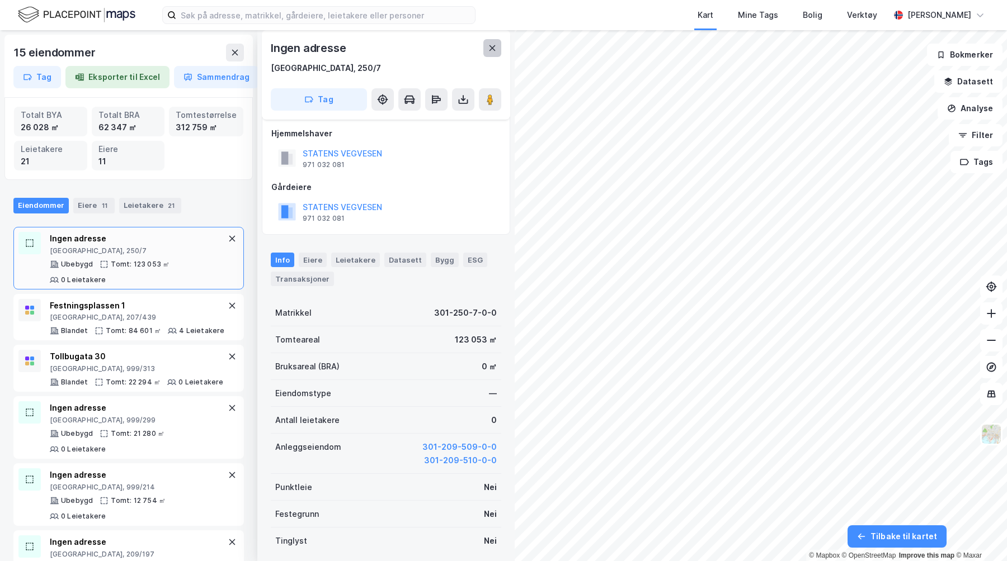
click at [493, 46] on icon at bounding box center [492, 48] width 9 height 9
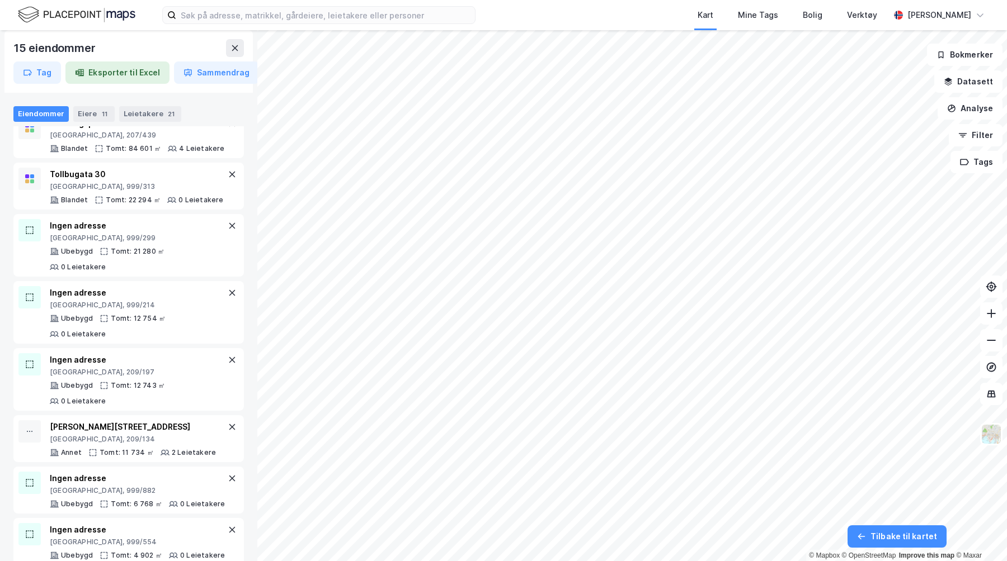
scroll to position [0, 0]
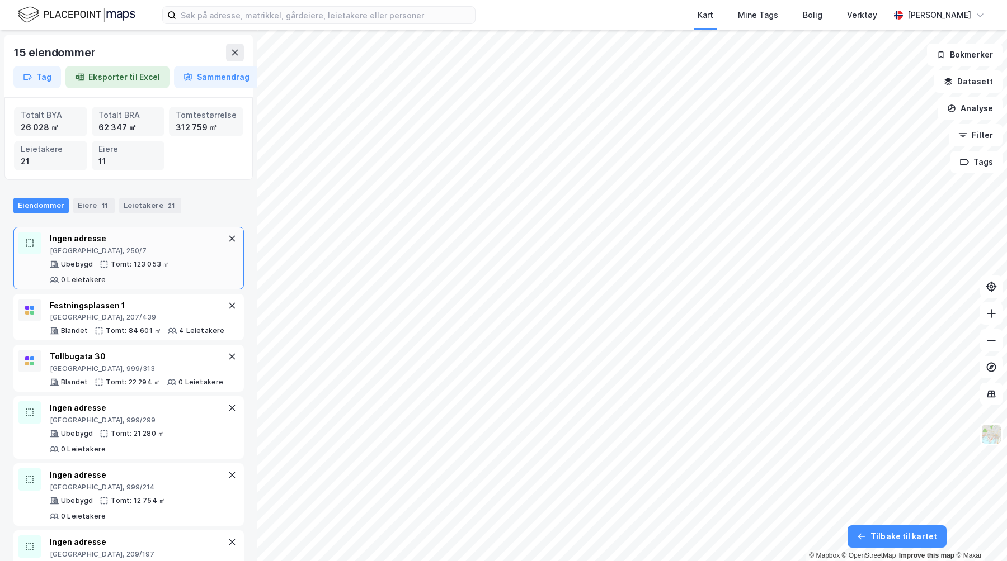
click at [126, 245] on div "Ingen adresse [GEOGRAPHIC_DATA], 250/7" at bounding box center [138, 243] width 176 height 23
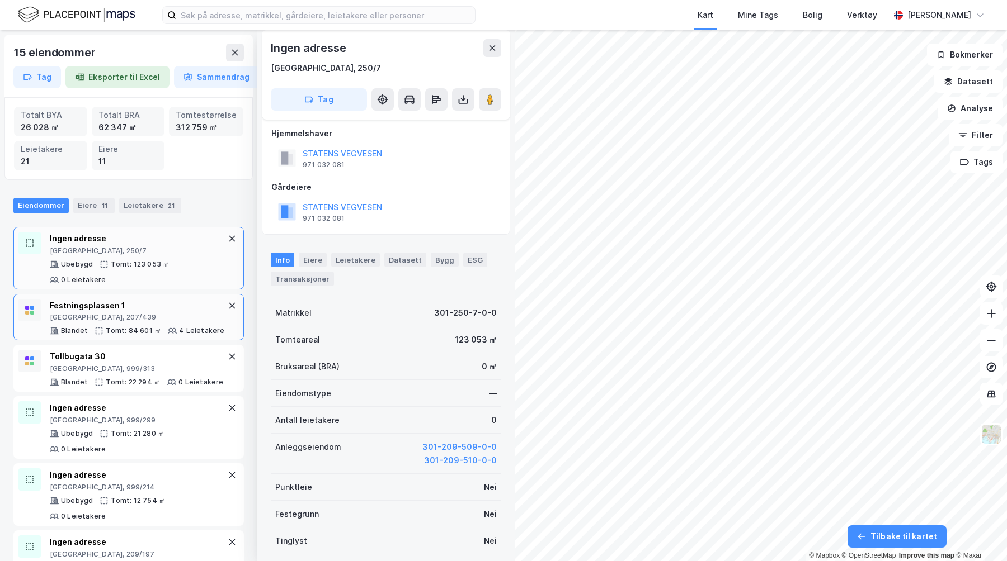
click at [115, 327] on div "Tomt: 84 601 ㎡" at bounding box center [133, 331] width 55 height 9
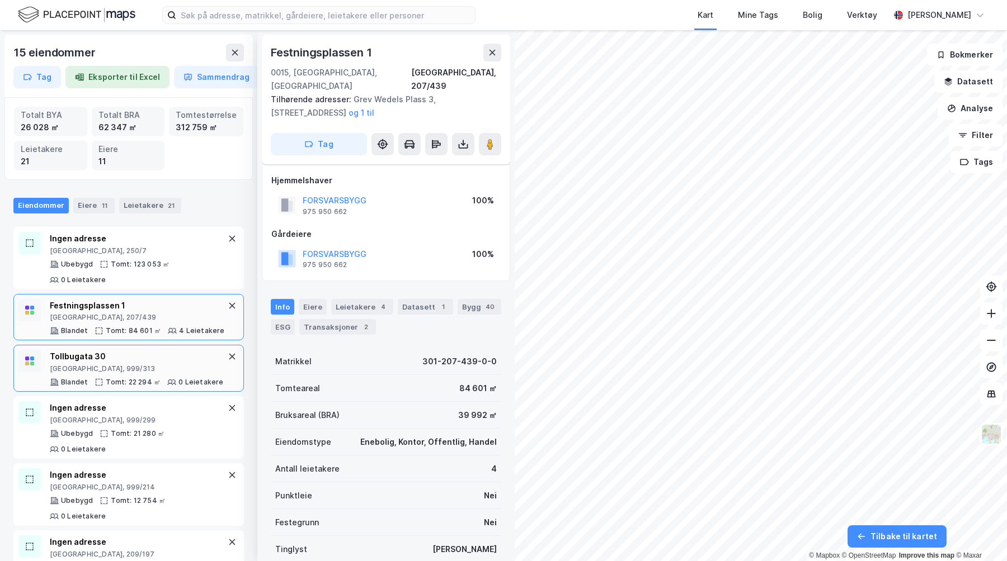
scroll to position [7, 0]
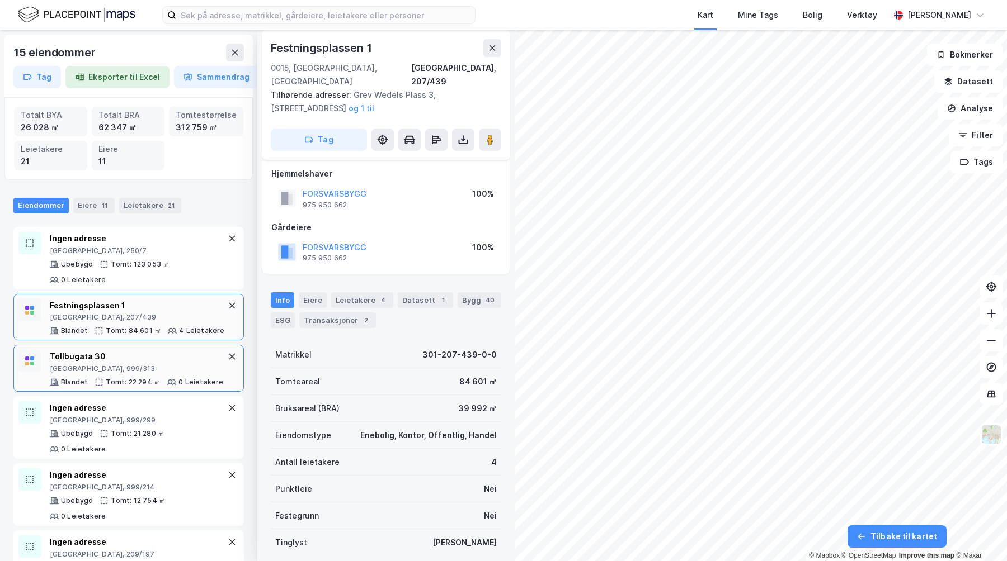
click at [122, 350] on div "Tollbugata 30" at bounding box center [137, 356] width 174 height 13
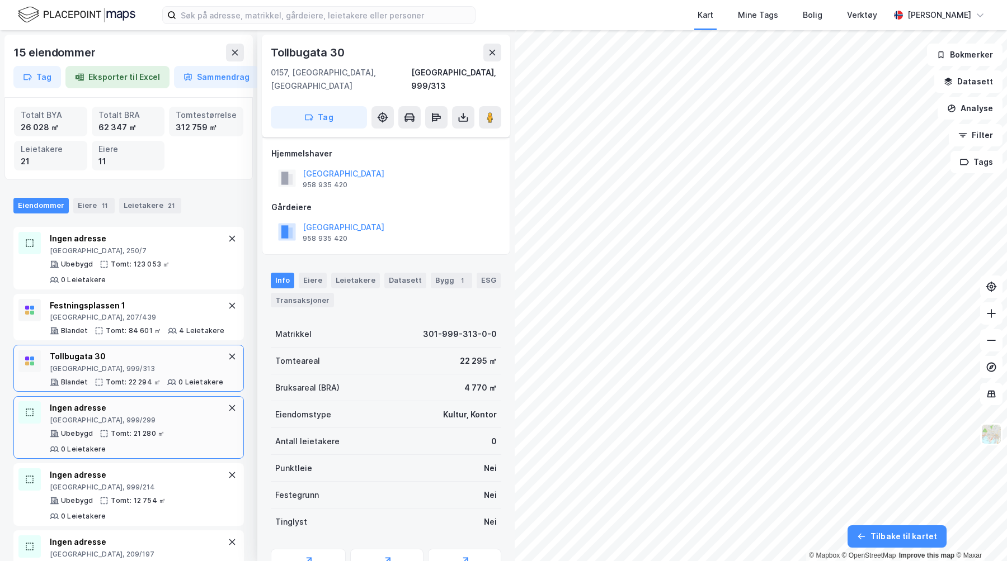
scroll to position [7, 0]
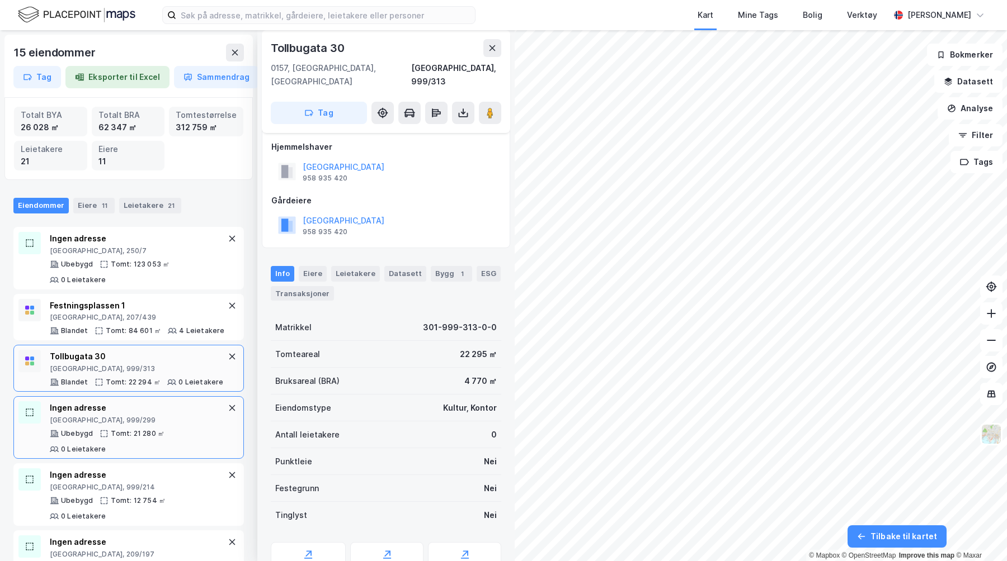
click at [122, 416] on div "[GEOGRAPHIC_DATA], 999/299" at bounding box center [138, 420] width 176 height 9
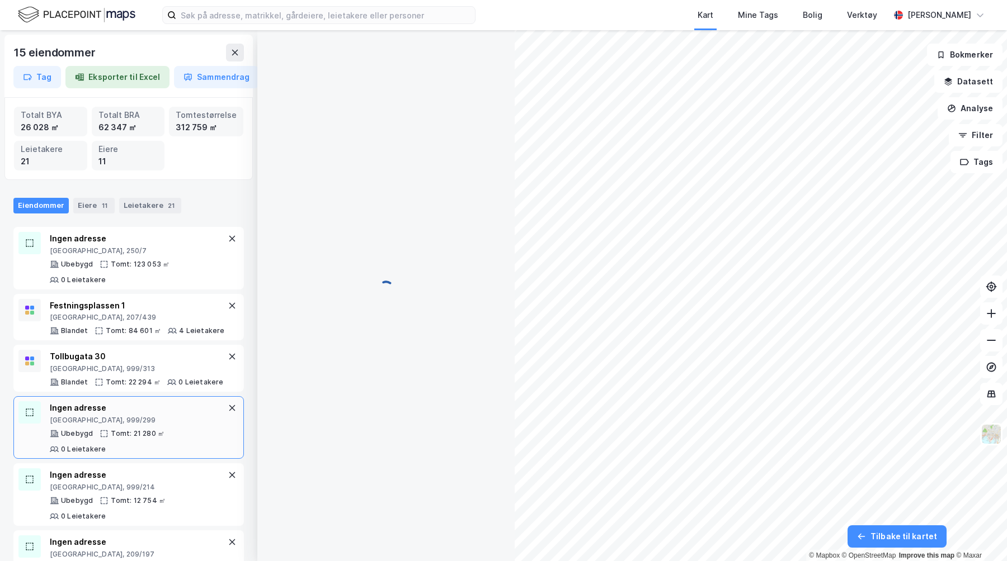
scroll to position [0, 0]
click at [138, 350] on div "Tollbugata 30" at bounding box center [137, 356] width 174 height 13
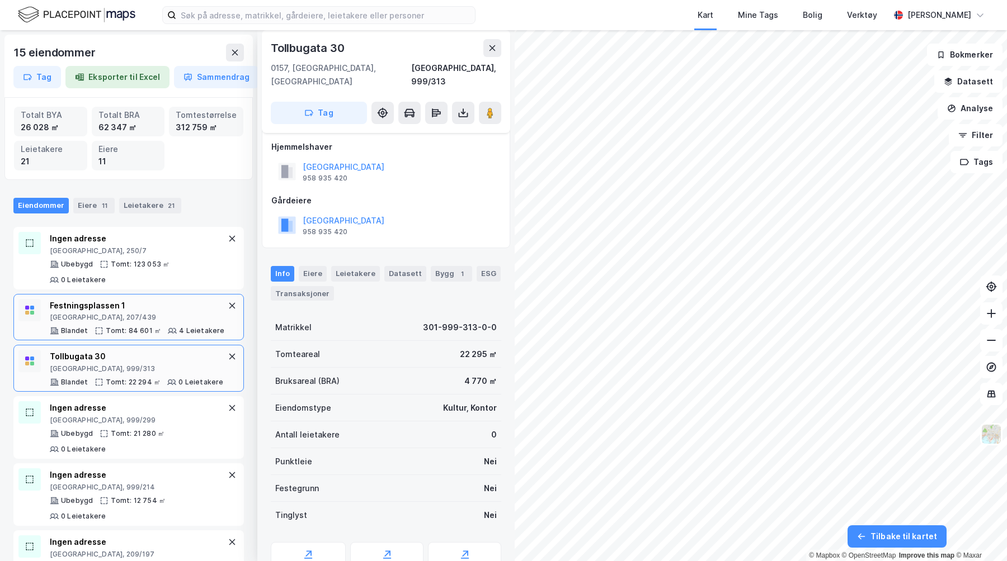
click at [138, 299] on div "Festningsplassen 1" at bounding box center [137, 305] width 175 height 13
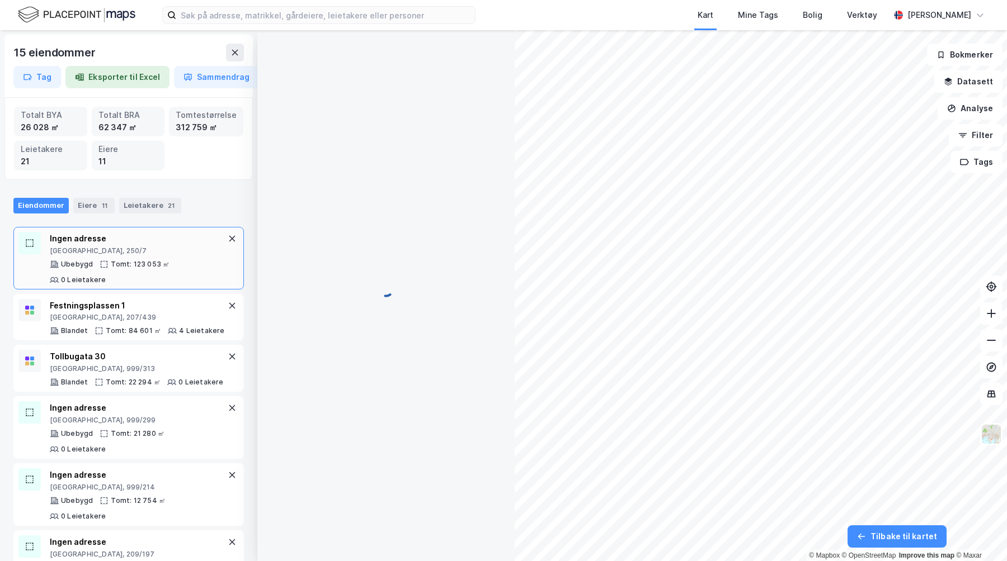
scroll to position [7, 0]
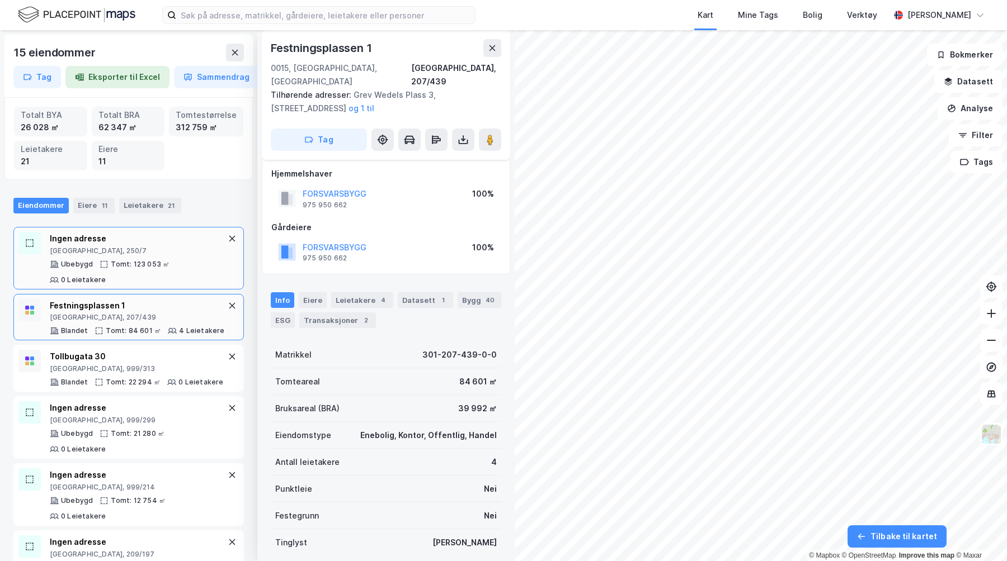
click at [140, 264] on div "Tomt: 123 053 ㎡" at bounding box center [140, 264] width 59 height 9
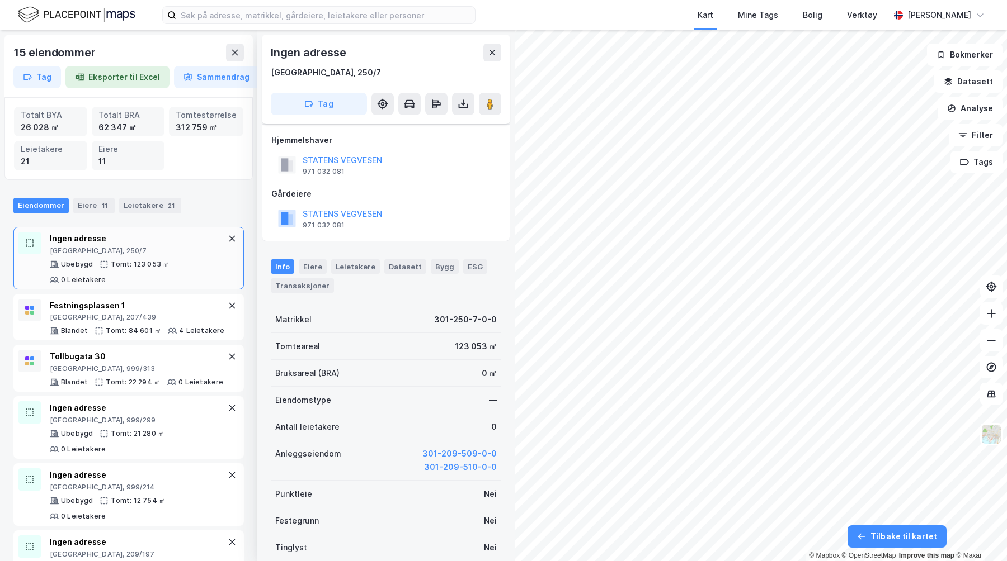
scroll to position [7, 0]
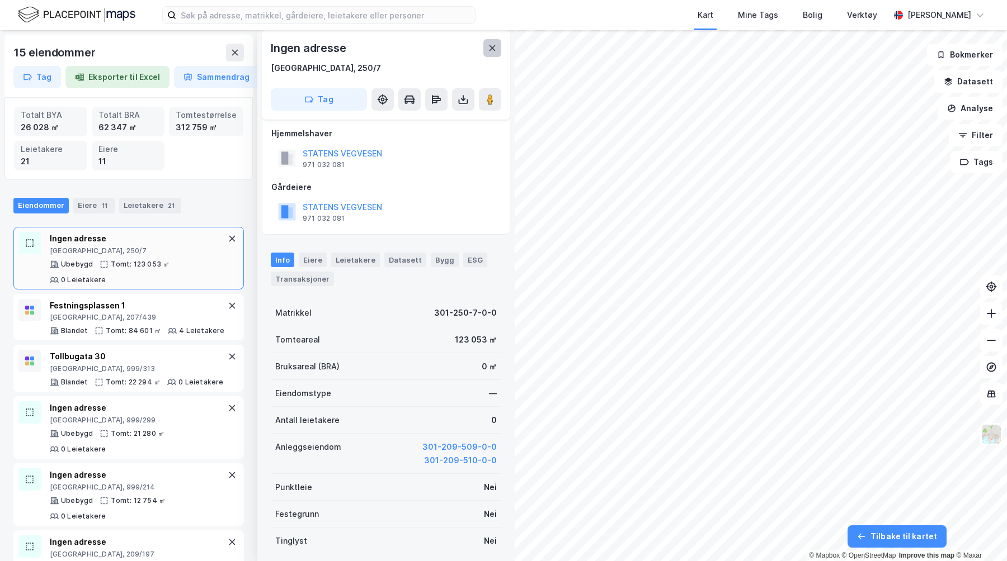
click at [492, 50] on icon at bounding box center [492, 48] width 9 height 9
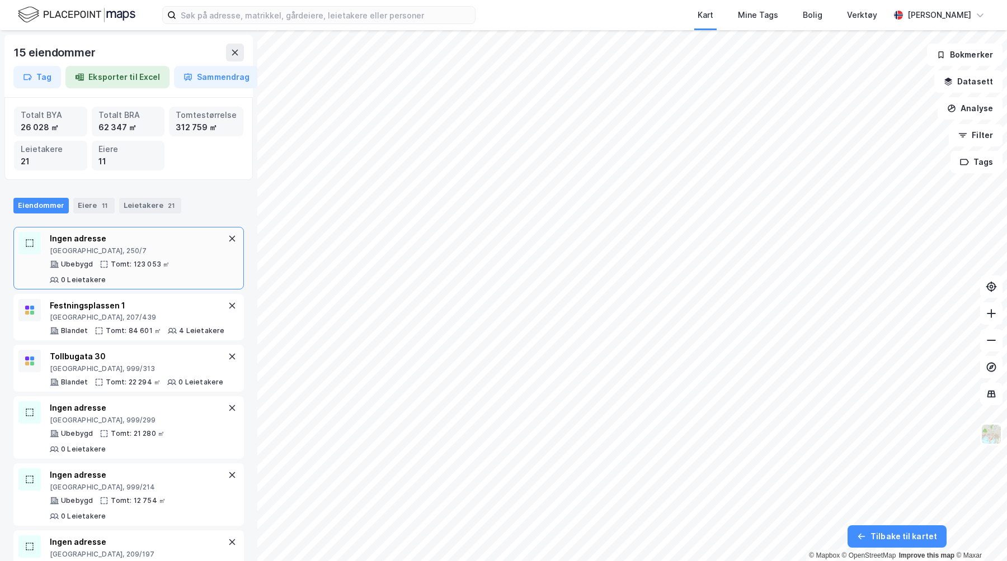
click at [156, 254] on div "[GEOGRAPHIC_DATA], 250/7" at bounding box center [138, 251] width 176 height 9
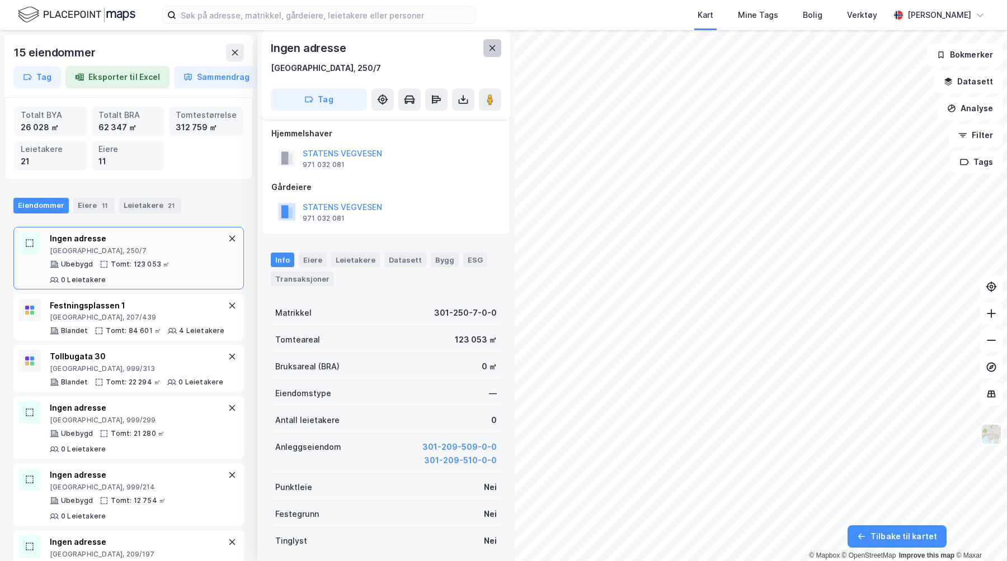
click at [490, 40] on button at bounding box center [492, 48] width 18 height 18
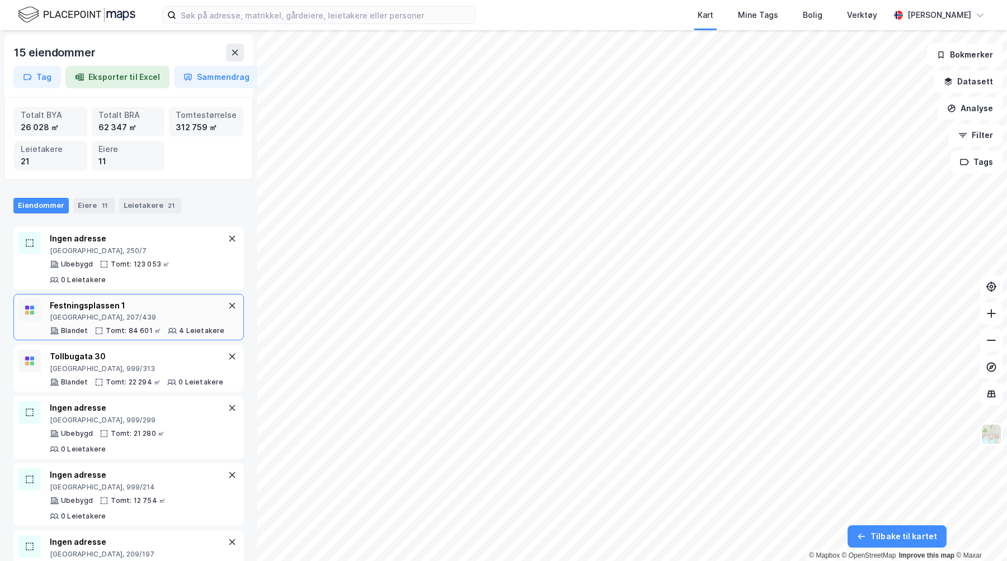
click at [216, 299] on div "Festningsplassen 1 [GEOGRAPHIC_DATA], 207/439 Blandet Tomt: 84 601 ㎡ 4 Leietake…" at bounding box center [121, 317] width 207 height 37
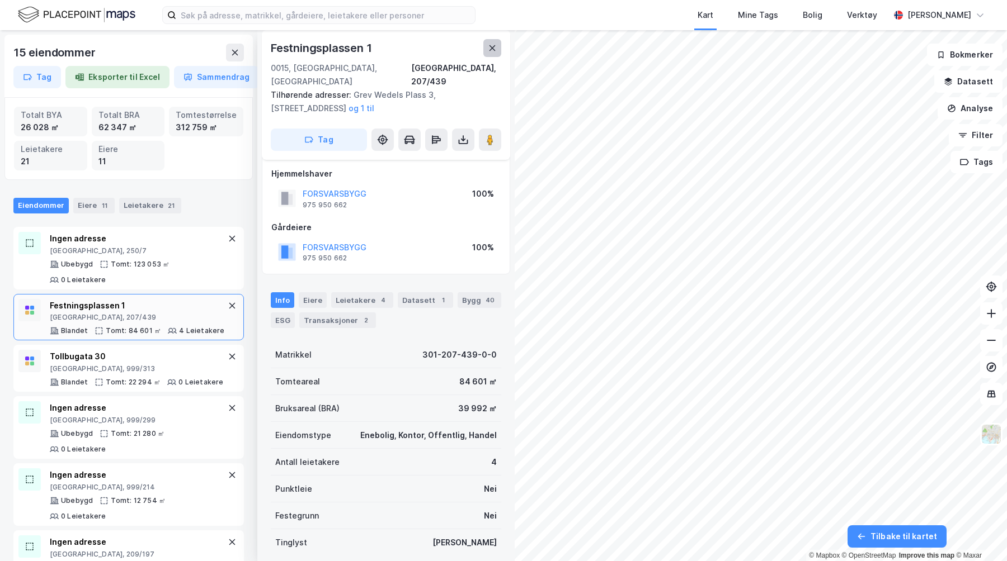
click at [487, 44] on button at bounding box center [492, 48] width 18 height 18
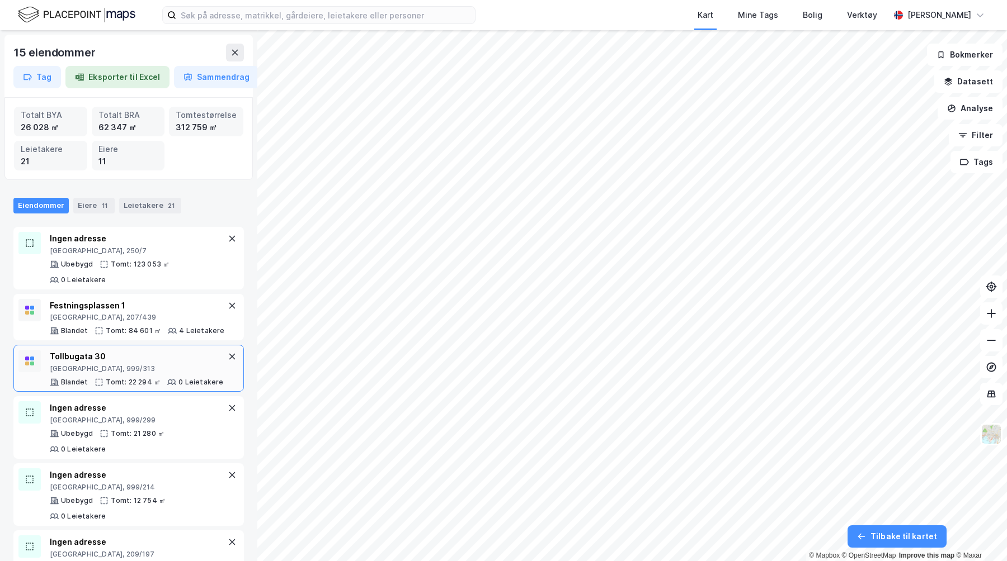
click at [158, 365] on div "[GEOGRAPHIC_DATA], 999/313" at bounding box center [137, 369] width 174 height 9
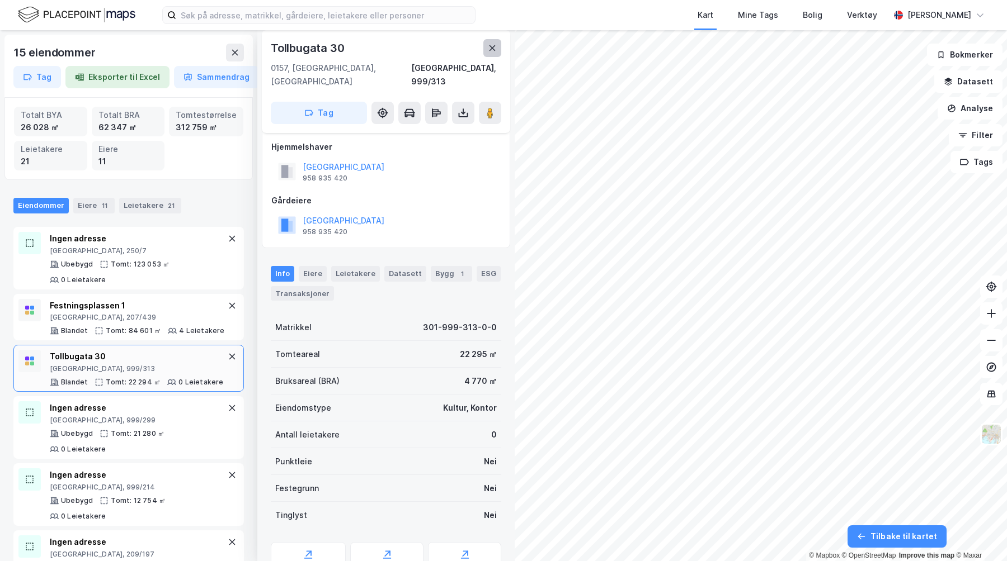
click at [486, 56] on button at bounding box center [492, 48] width 18 height 18
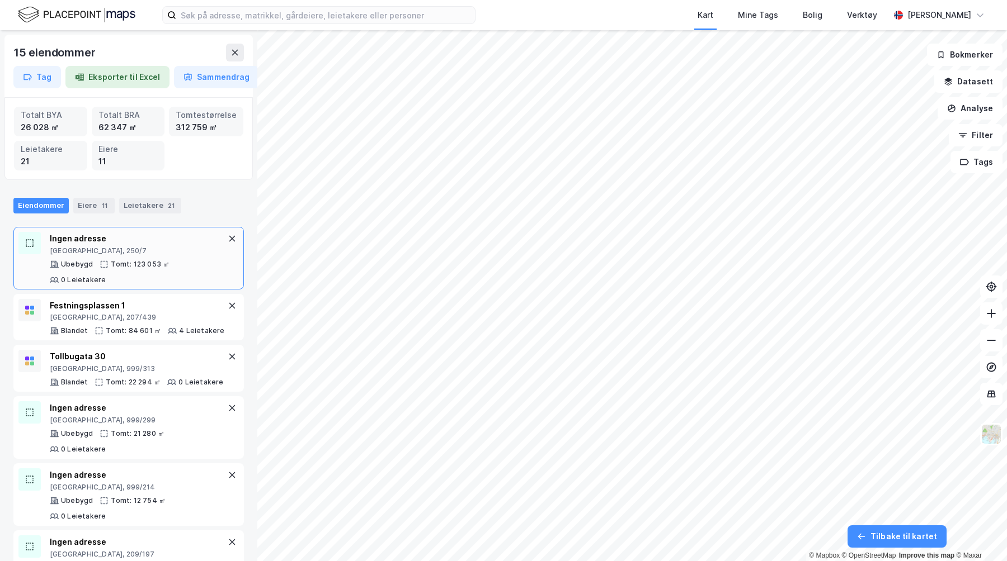
click at [152, 261] on div "Tomt: 123 053 ㎡" at bounding box center [140, 264] width 59 height 9
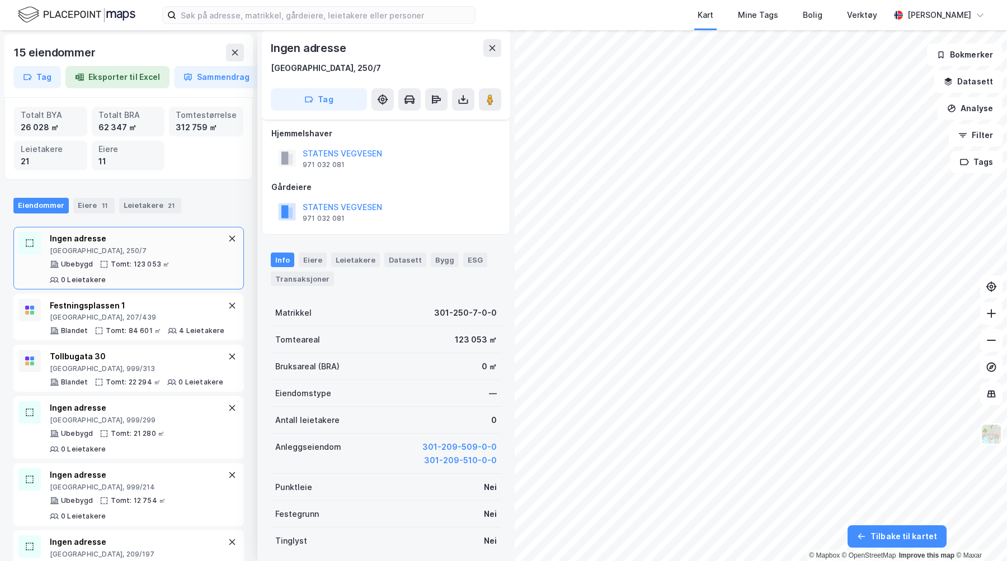
click at [504, 48] on div "Ingen adresse [GEOGRAPHIC_DATA], 250/7 Tag" at bounding box center [386, 74] width 248 height 89
click at [502, 48] on div "Ingen adresse [GEOGRAPHIC_DATA], 250/7 Tag" at bounding box center [386, 74] width 248 height 89
click at [492, 48] on icon at bounding box center [492, 48] width 6 height 6
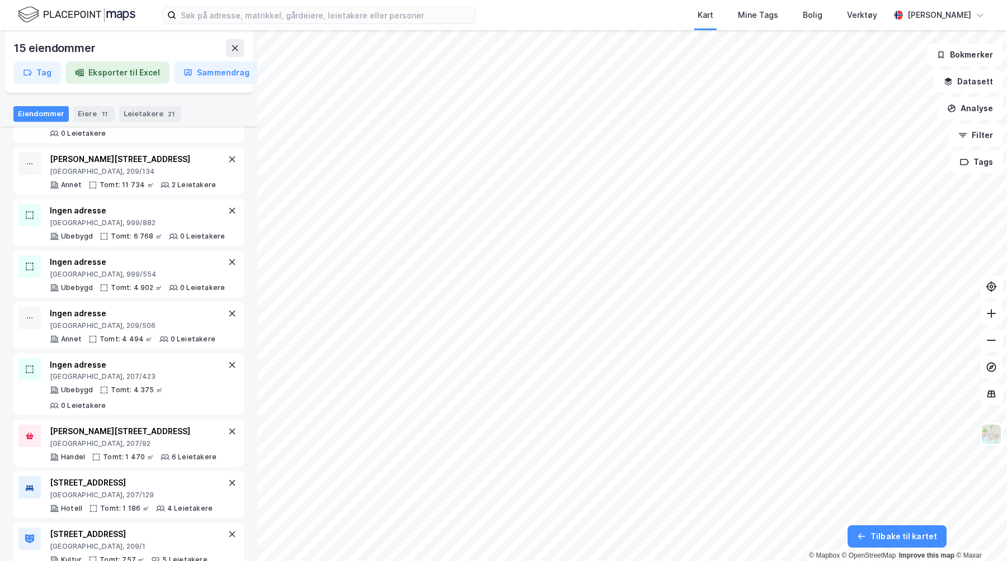
scroll to position [0, 0]
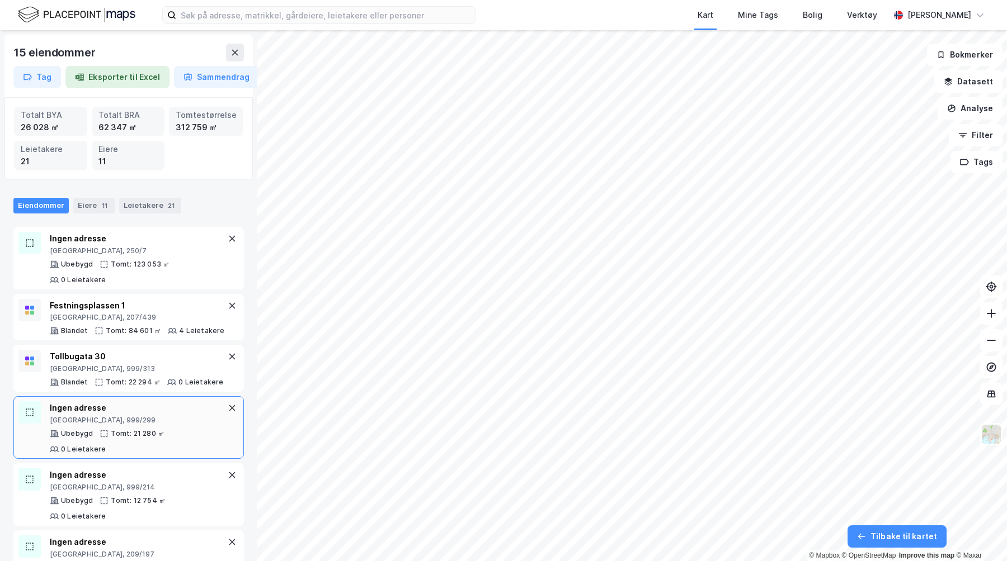
click at [113, 427] on div "Ingen adresse [GEOGRAPHIC_DATA], 999/299 Ubebygd Tomt: 21 280 ㎡ 0 Leietakere" at bounding box center [128, 427] width 230 height 63
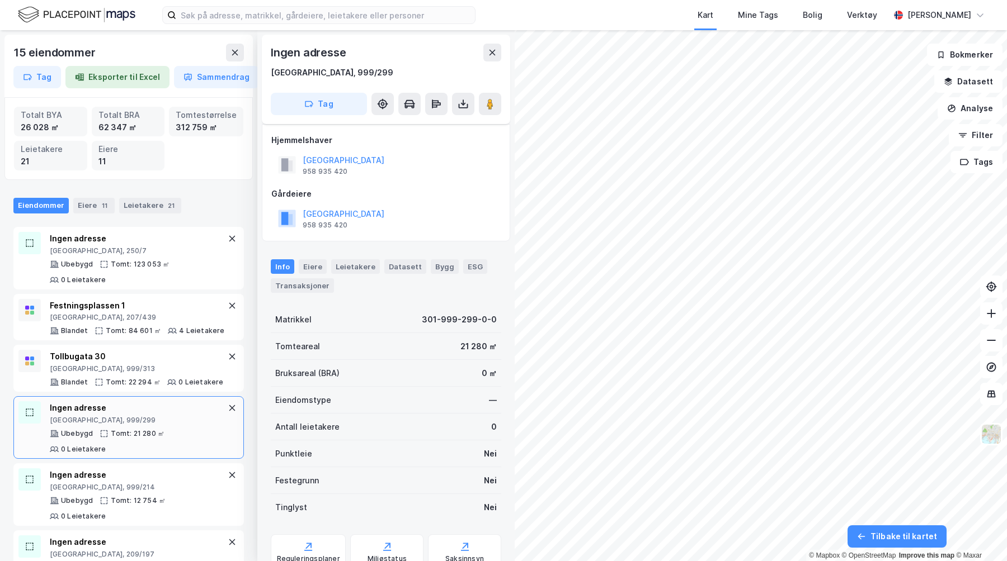
scroll to position [7, 0]
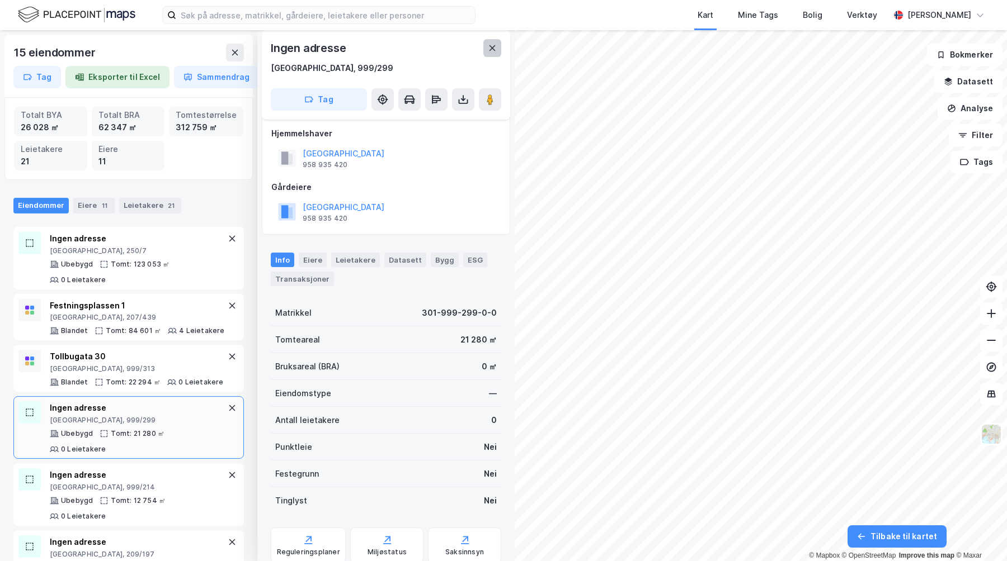
click at [492, 45] on icon at bounding box center [492, 48] width 9 height 9
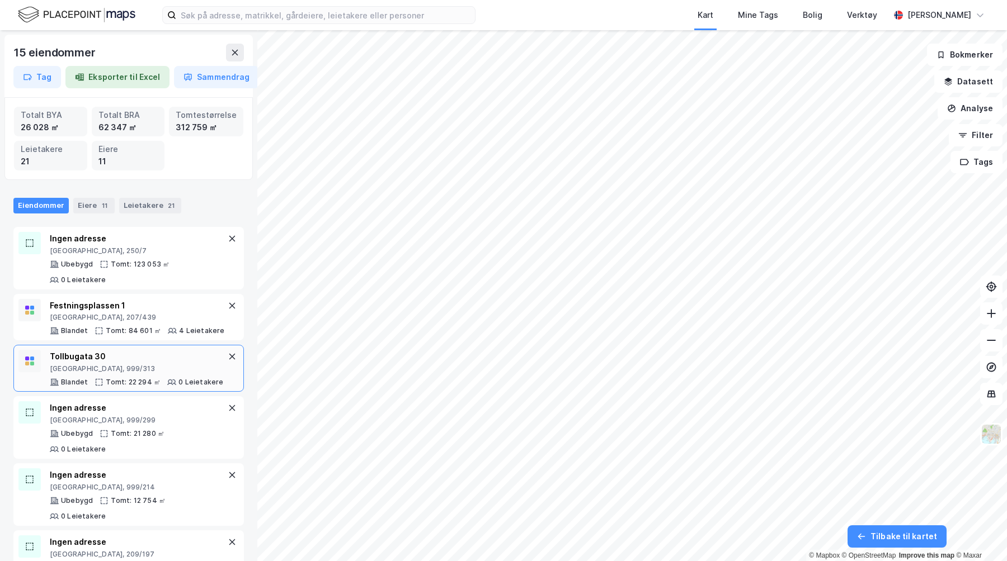
click at [138, 378] on div "Tomt: 22 294 ㎡" at bounding box center [133, 382] width 55 height 9
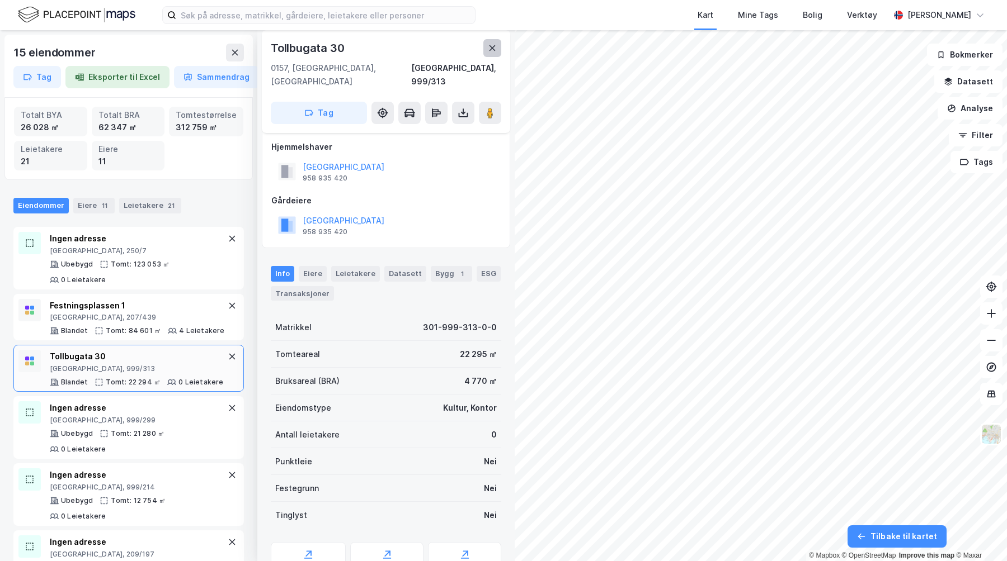
click at [492, 52] on button at bounding box center [492, 48] width 18 height 18
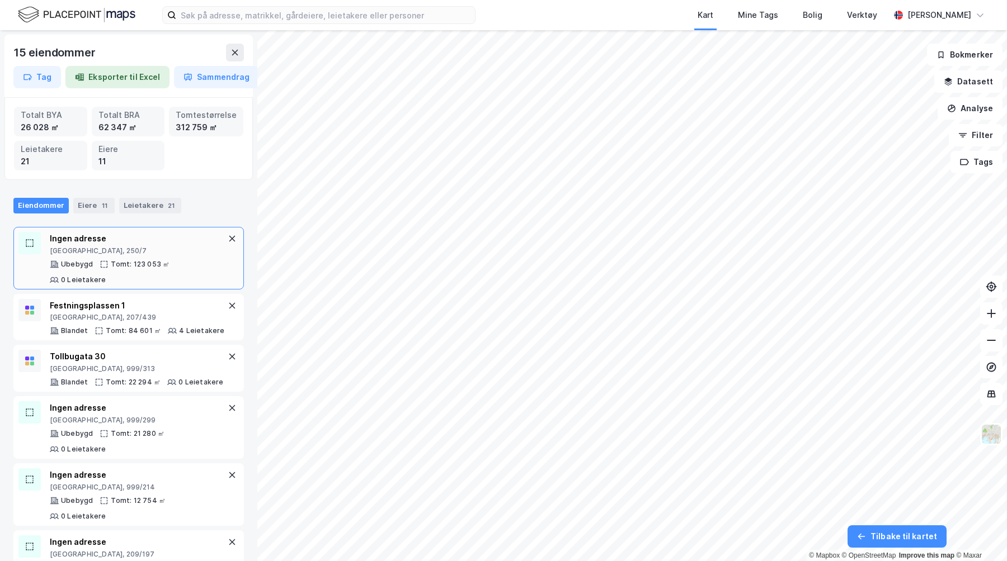
click at [153, 270] on div "Ingen adresse [GEOGRAPHIC_DATA], 250/7 Ubebygd Tomt: 123 053 ㎡ 0 Leietakere" at bounding box center [128, 258] width 230 height 63
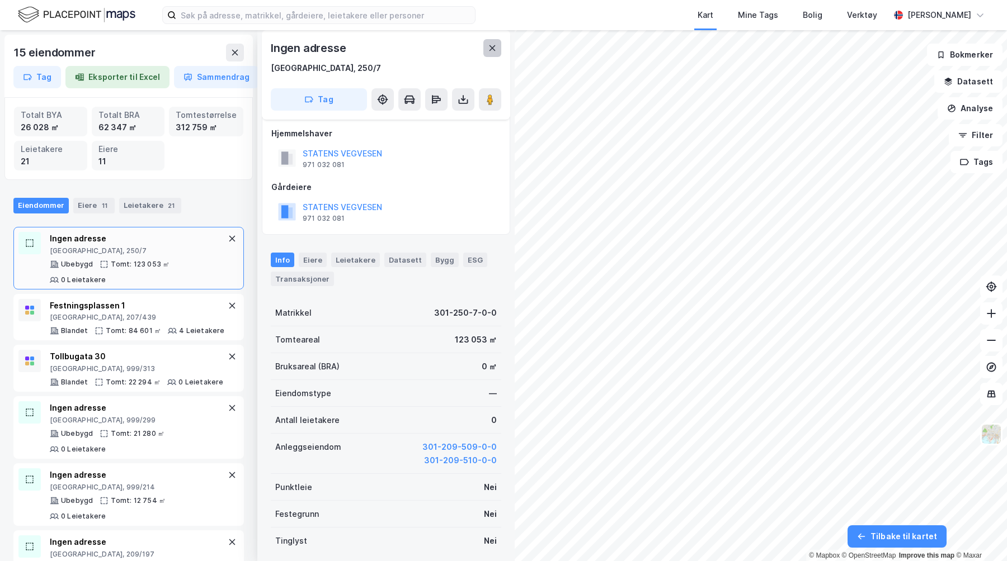
click at [492, 55] on button at bounding box center [492, 48] width 18 height 18
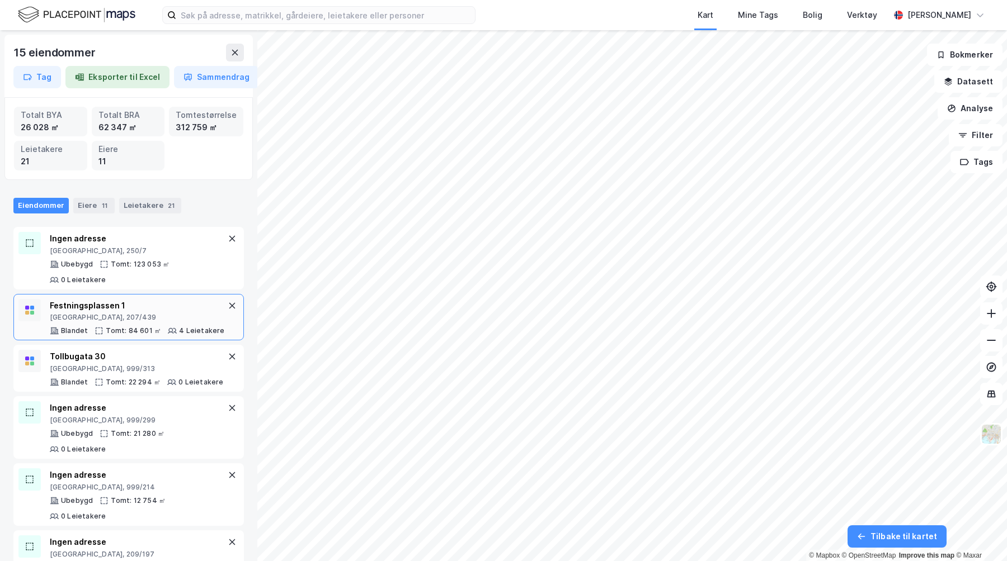
click at [126, 299] on div "Festningsplassen 1" at bounding box center [137, 305] width 175 height 13
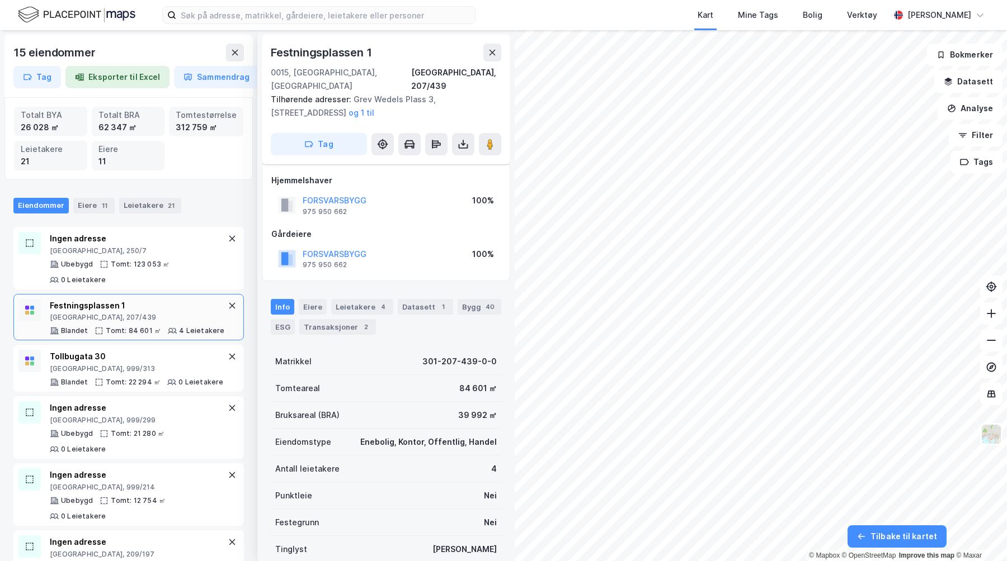
scroll to position [7, 0]
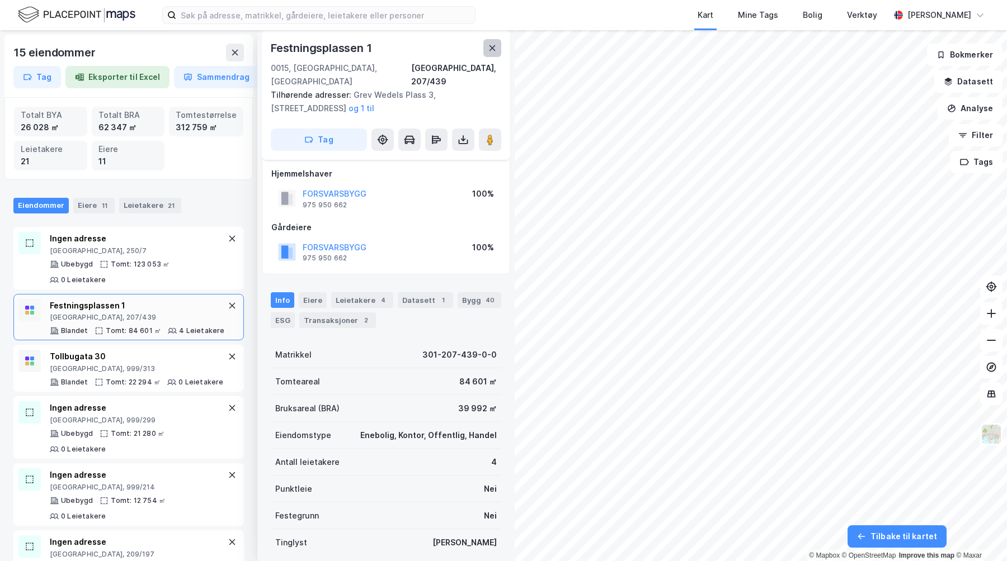
click at [489, 54] on button at bounding box center [492, 48] width 18 height 18
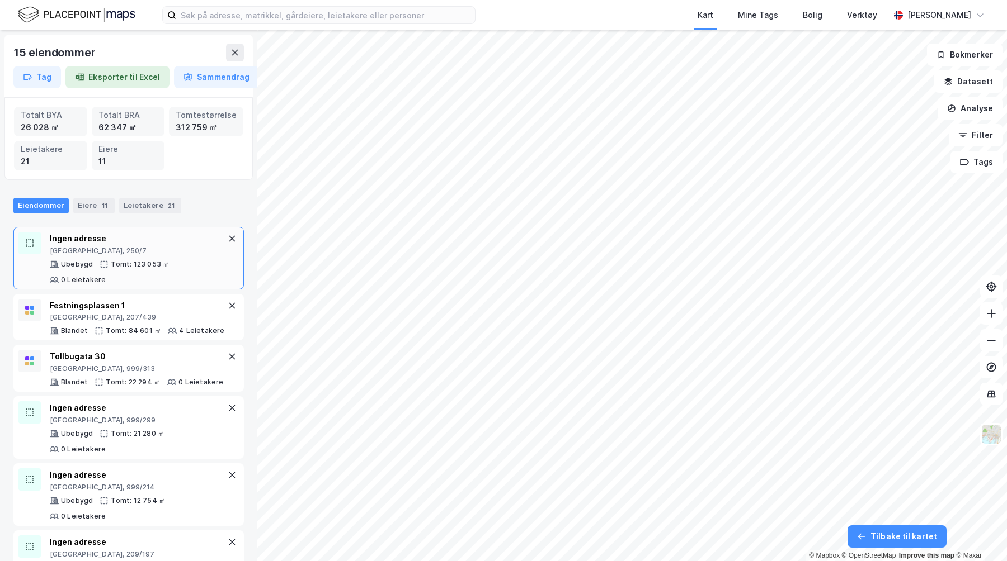
click at [167, 266] on div "Ubebygd Tomt: 123 053 ㎡ 0 Leietakere" at bounding box center [138, 272] width 176 height 25
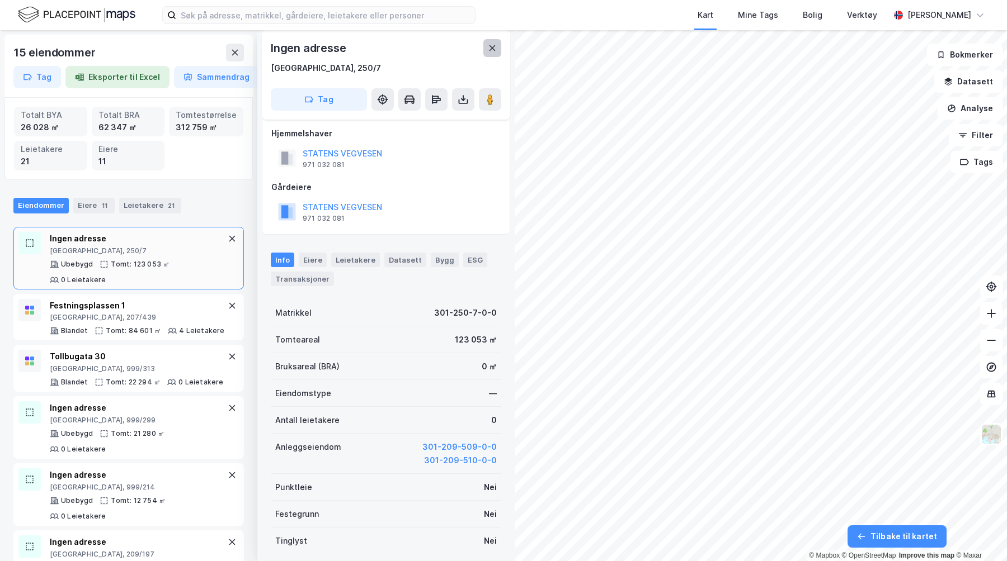
click at [493, 51] on icon at bounding box center [492, 48] width 9 height 9
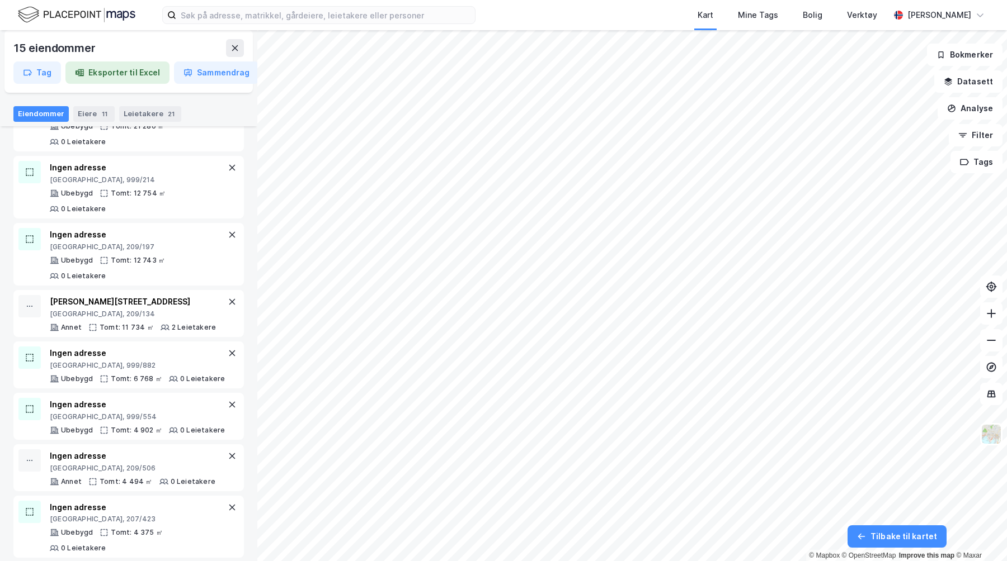
scroll to position [0, 0]
